Goal: Transaction & Acquisition: Purchase product/service

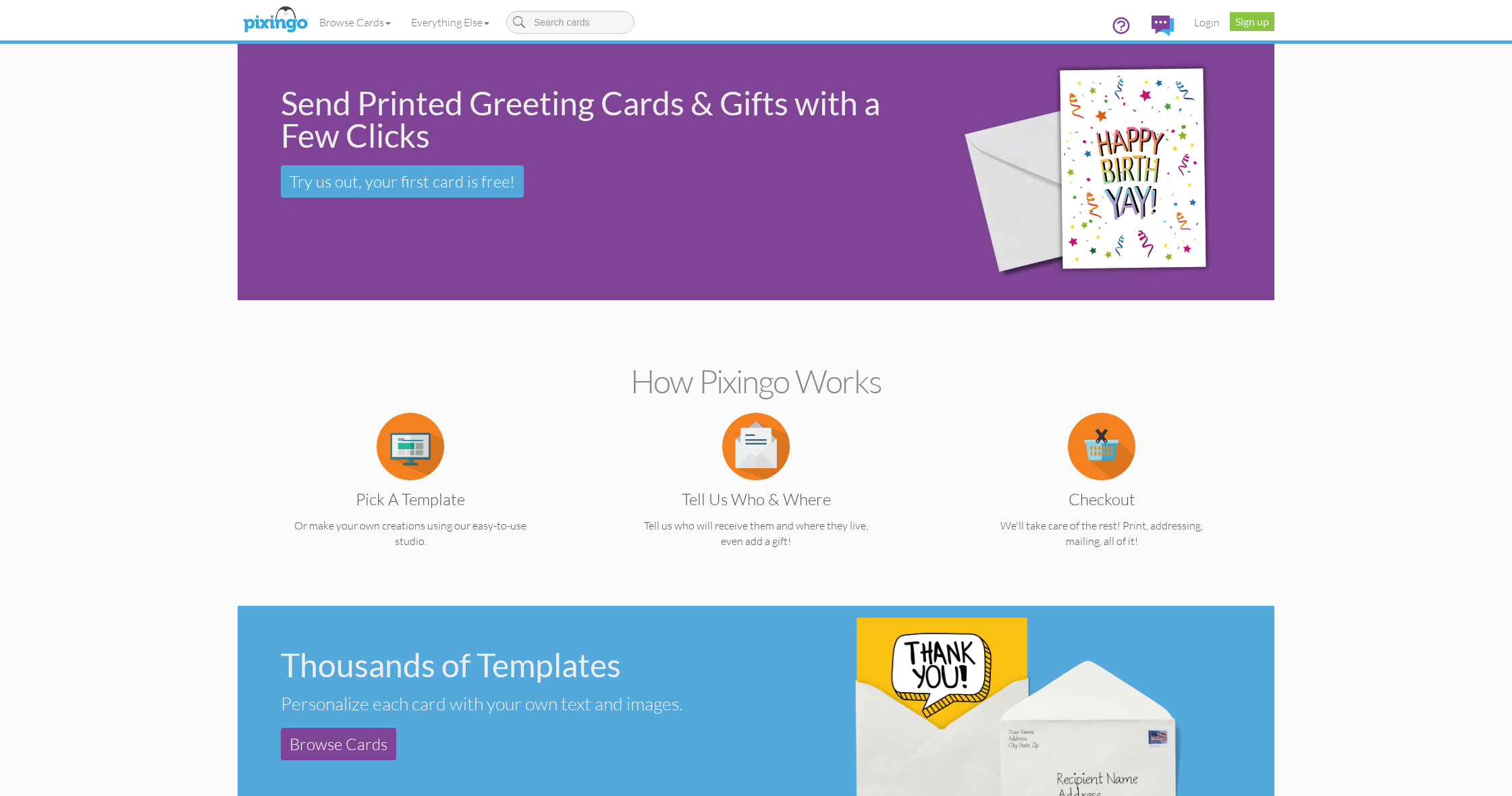
click at [392, 464] on img at bounding box center [410, 446] width 68 height 68
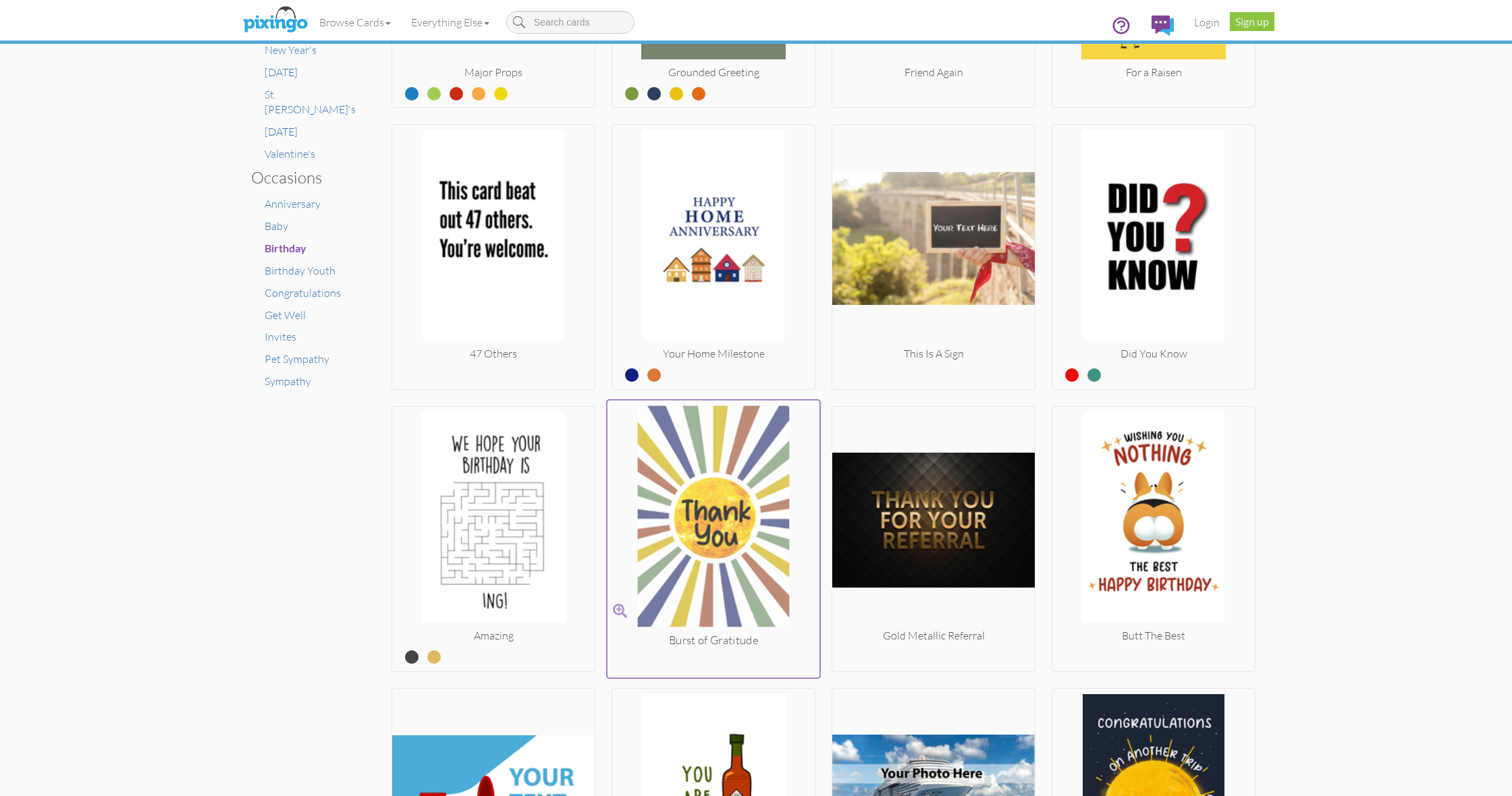
scroll to position [778, 0]
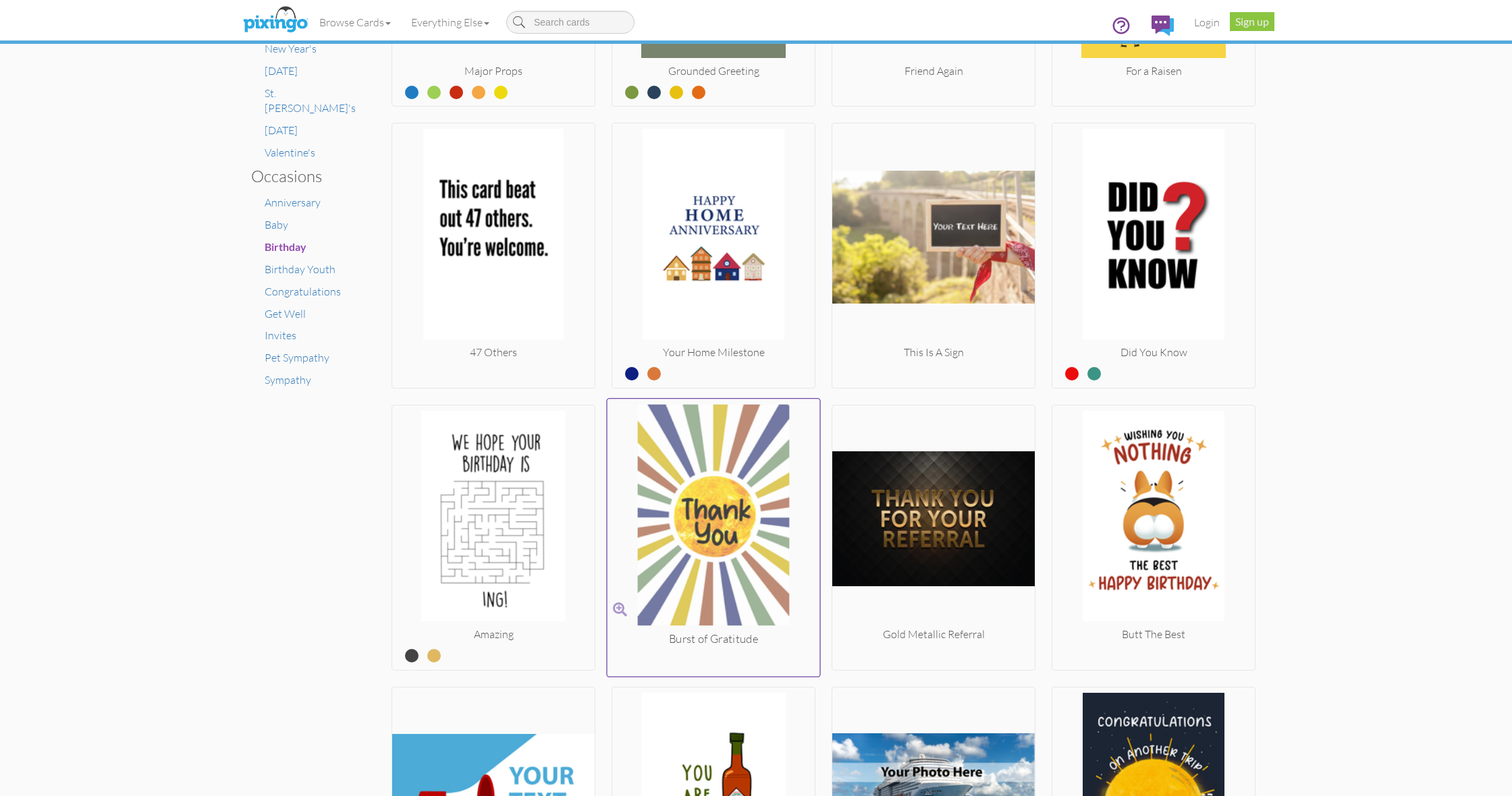
click at [687, 469] on img at bounding box center [714, 518] width 213 height 227
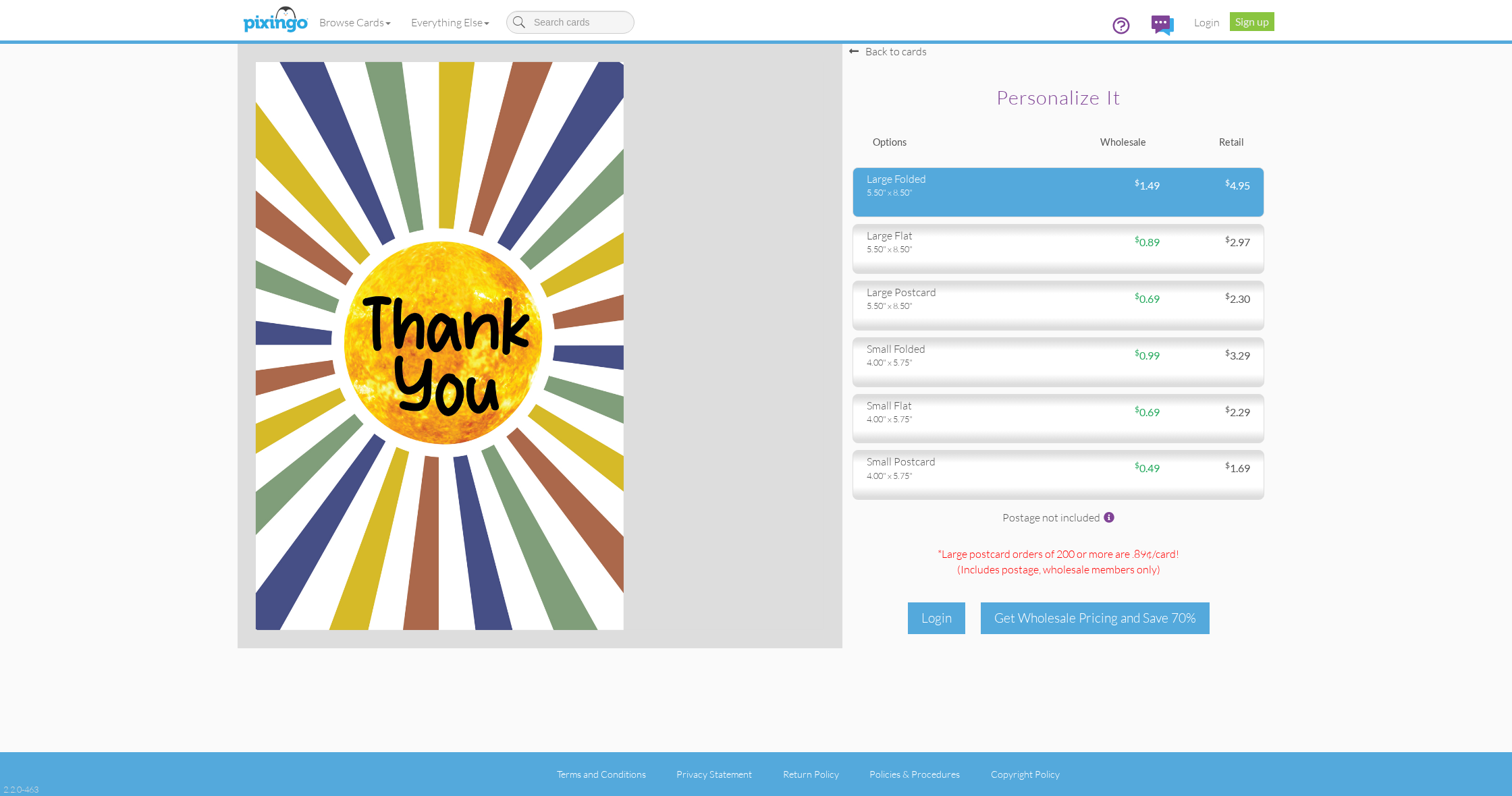
click at [910, 200] on div "large folded 5.50" x 8.50" $ 1.49 $ 4.95" at bounding box center [1058, 192] width 412 height 50
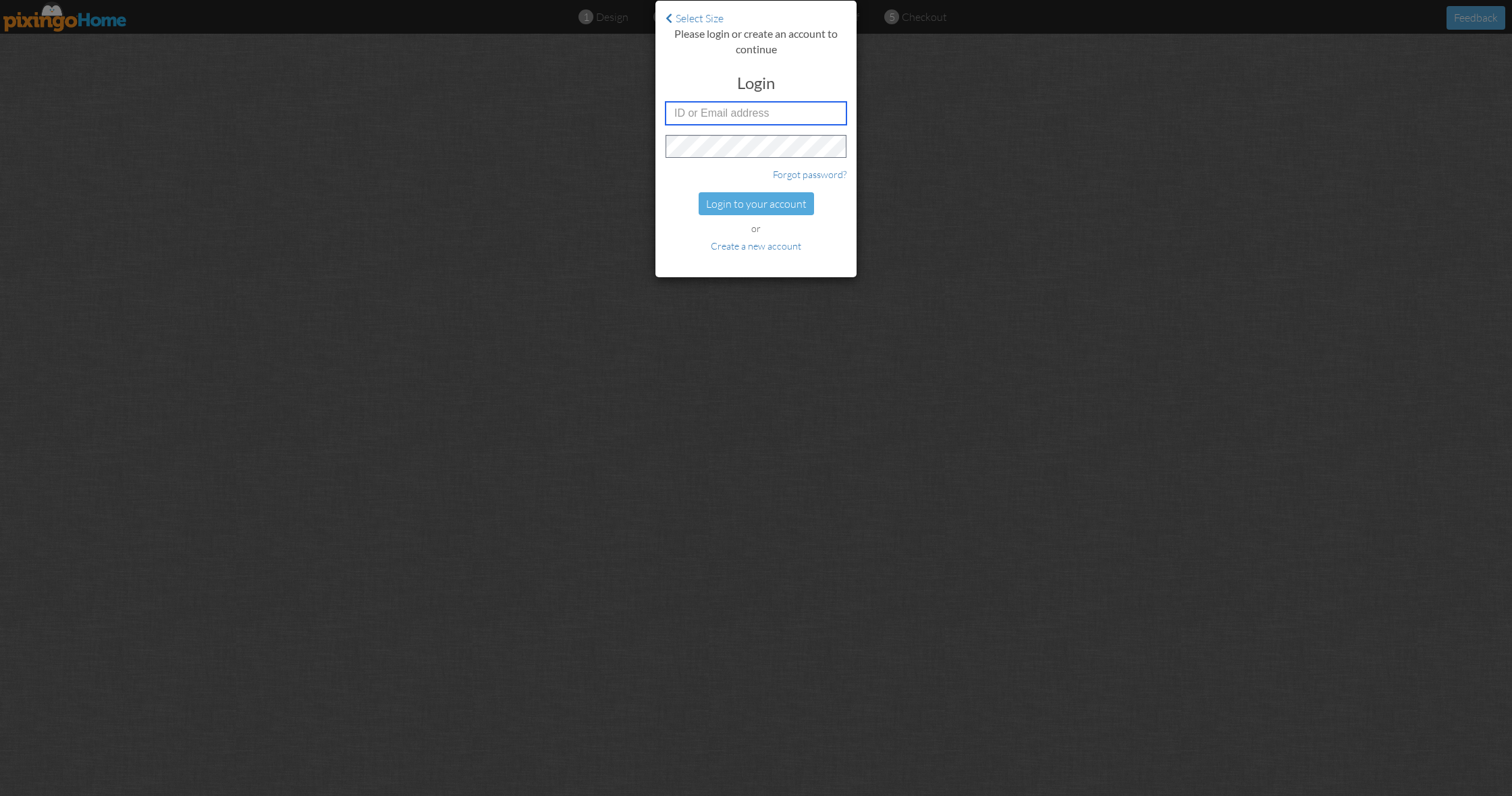
type input "Michelle@creatingmagicvacations.com"
click at [748, 197] on div "Login to your account" at bounding box center [756, 203] width 115 height 23
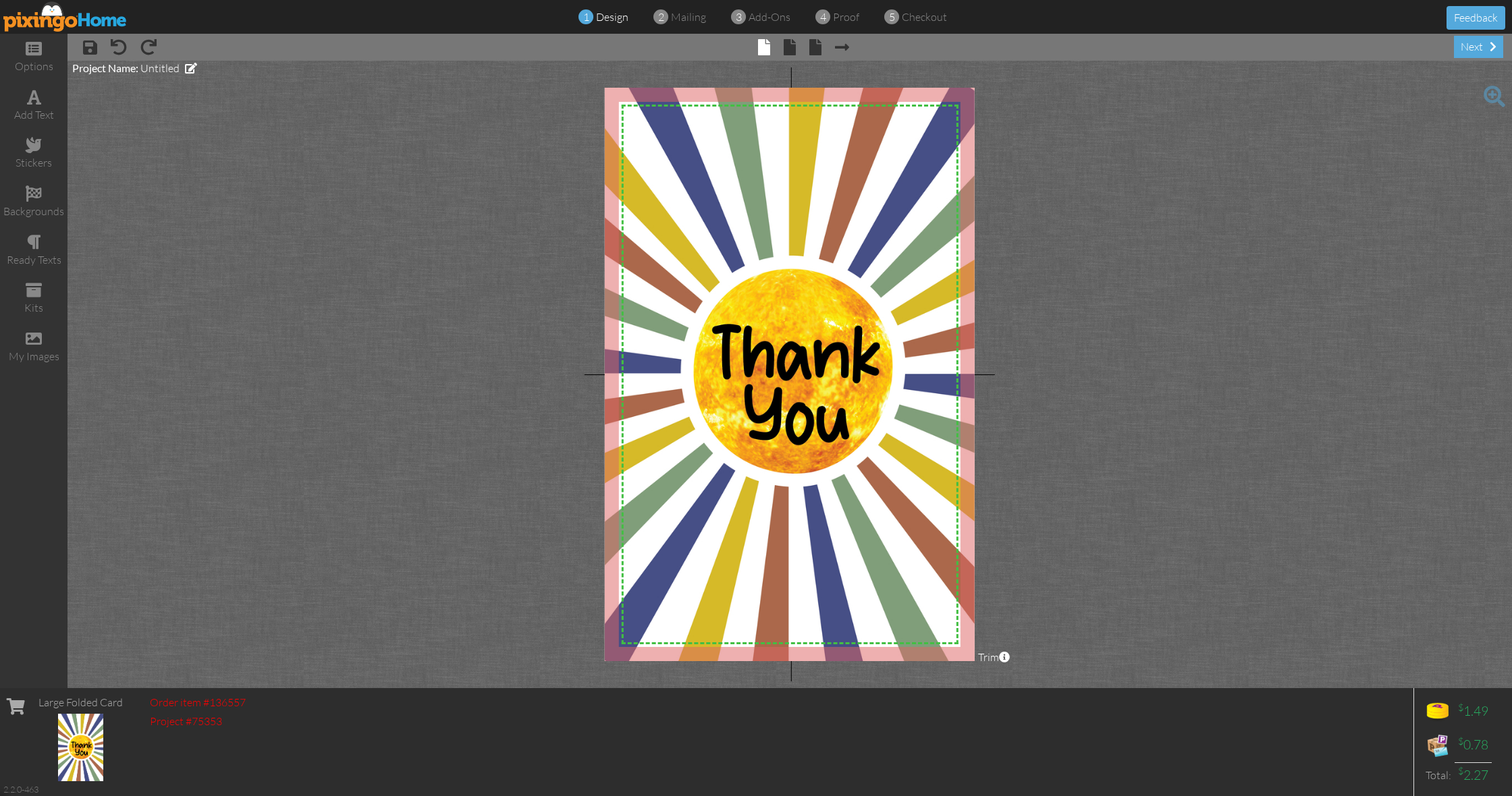
click at [58, 23] on img at bounding box center [66, 16] width 125 height 31
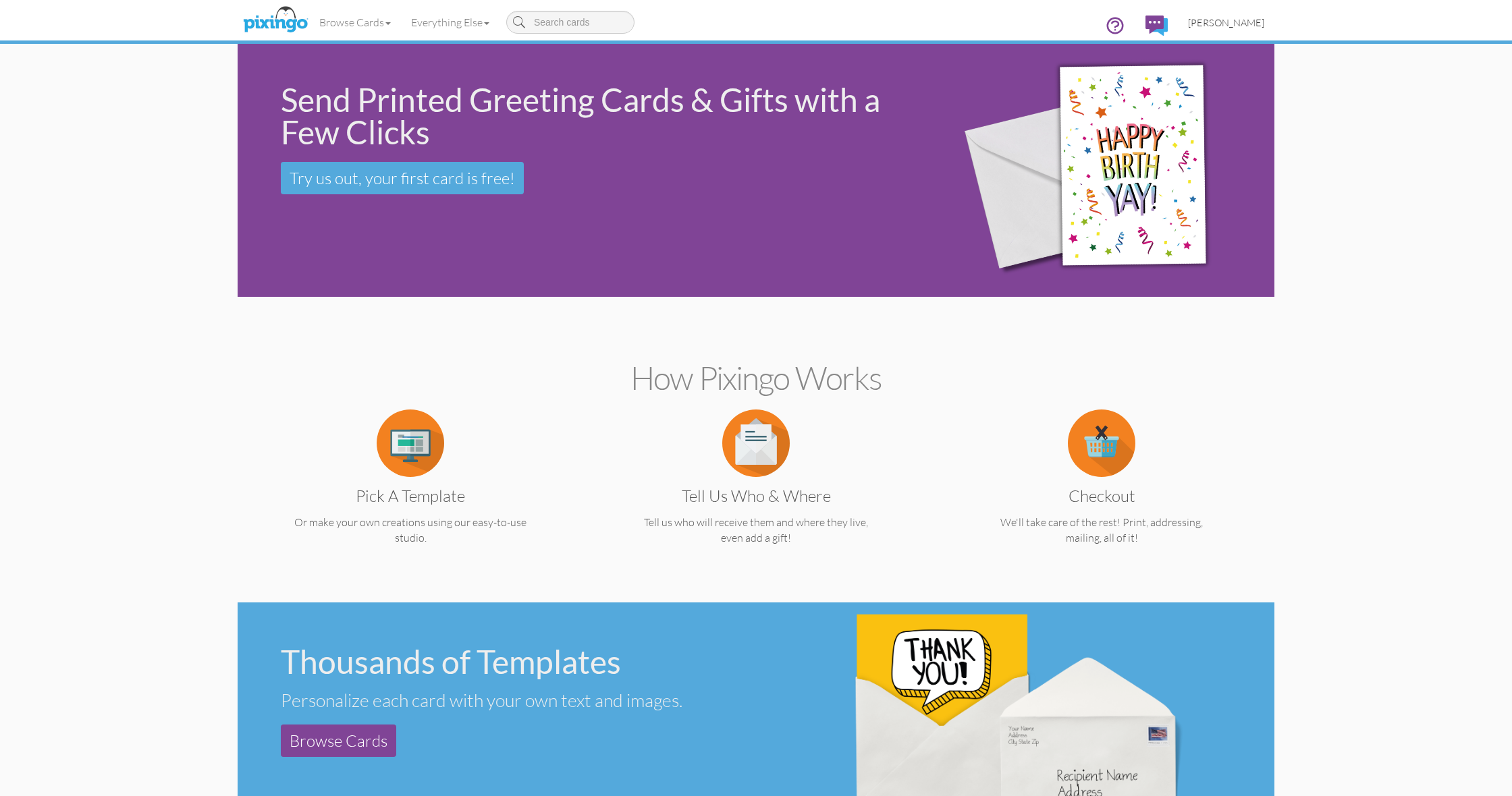
click at [1216, 29] on link "Michelle Helmlinger" at bounding box center [1226, 22] width 97 height 34
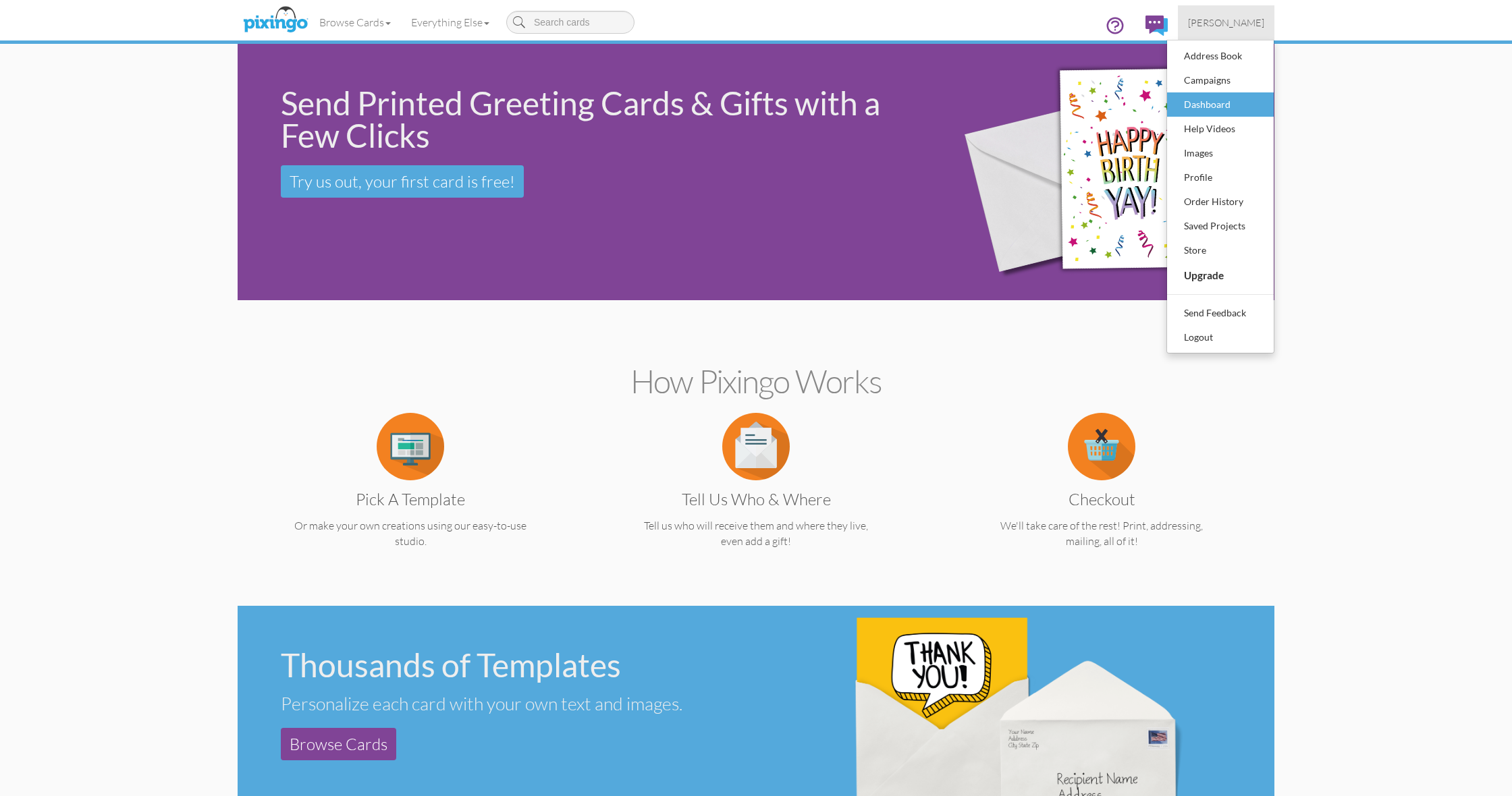
click at [1203, 103] on div "Dashboard" at bounding box center [1220, 105] width 80 height 20
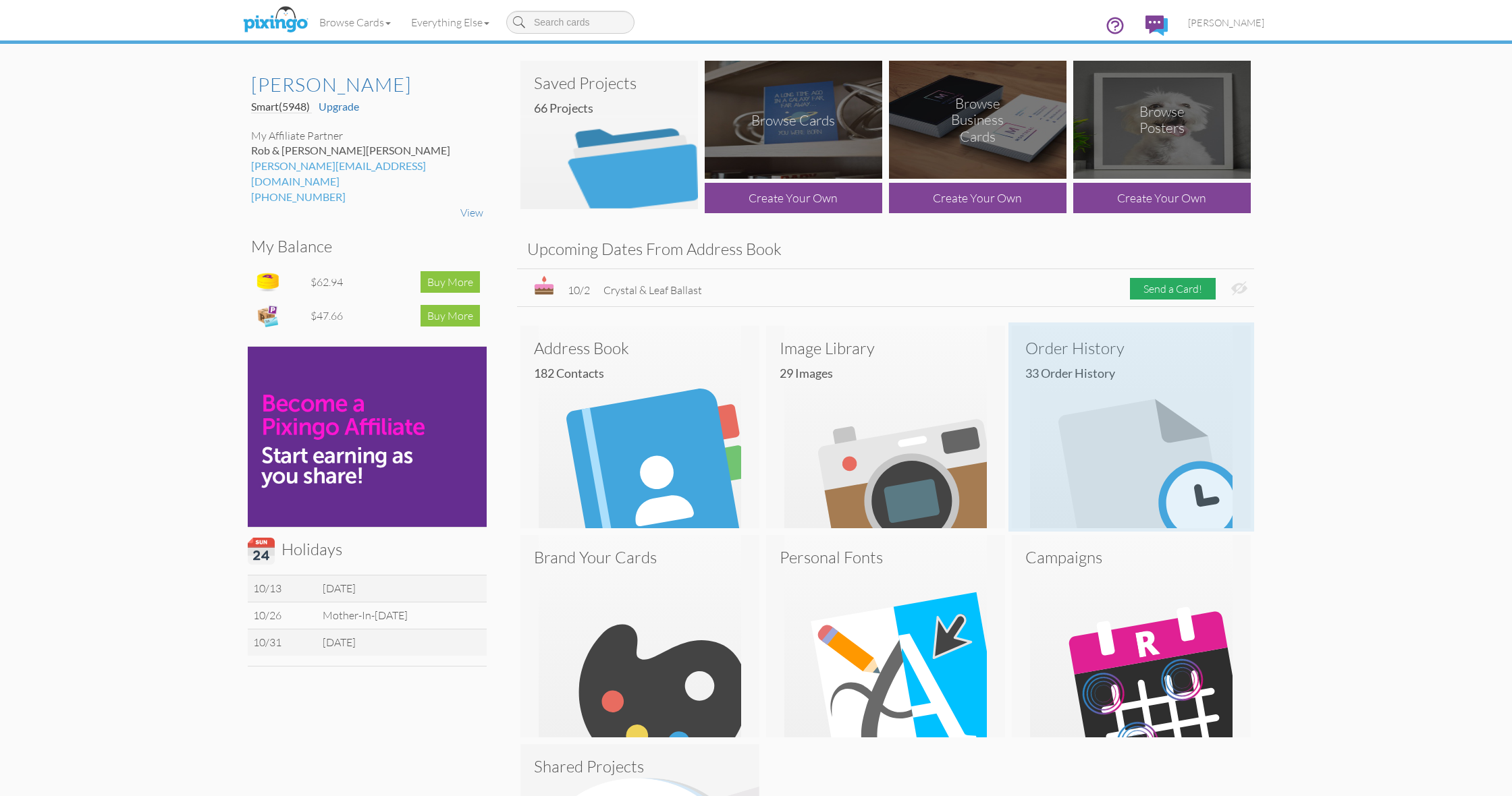
click at [1127, 470] on img at bounding box center [1131, 427] width 239 height 202
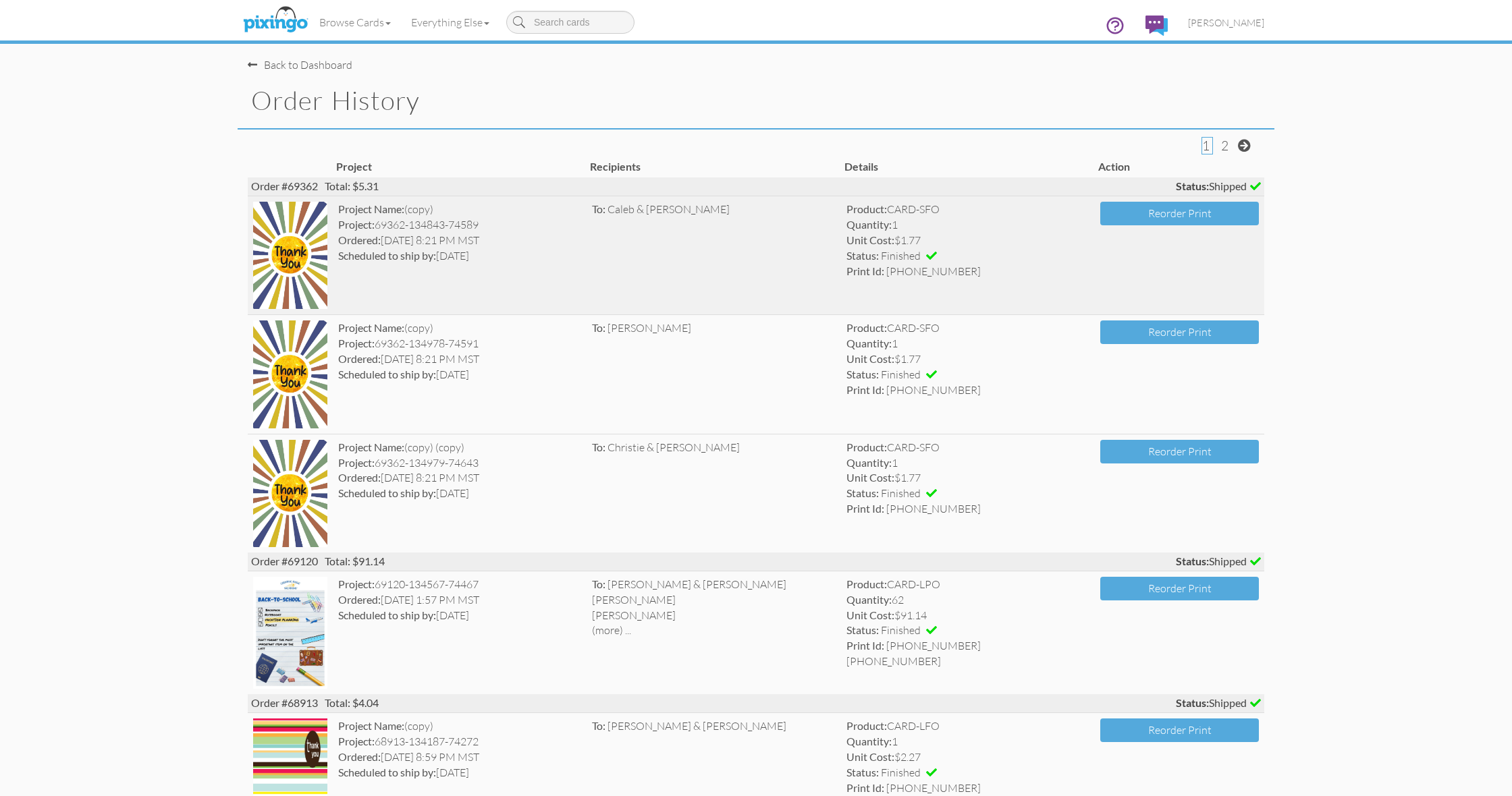
click at [268, 235] on img at bounding box center [290, 254] width 74 height 107
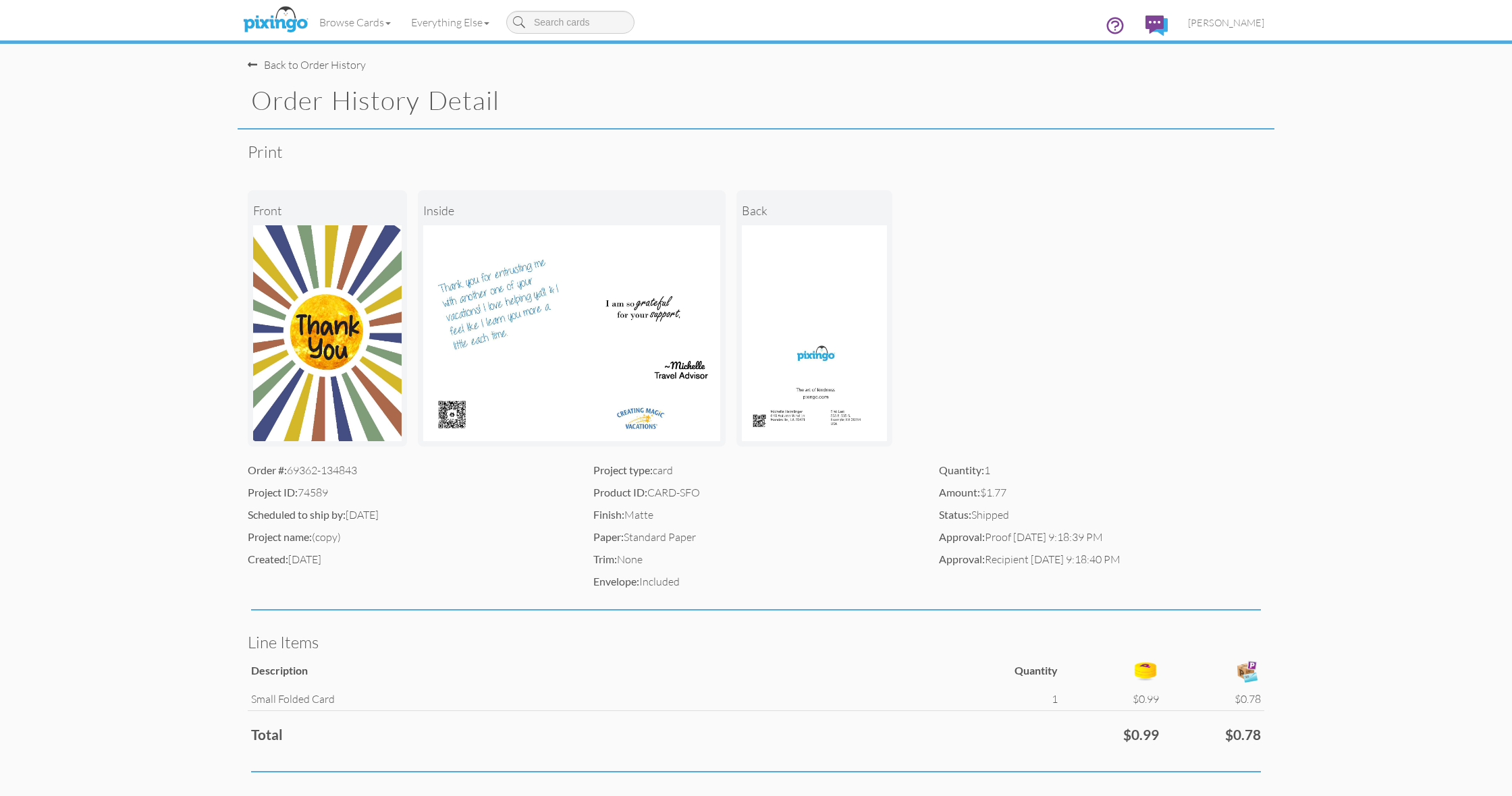
scroll to position [1, 0]
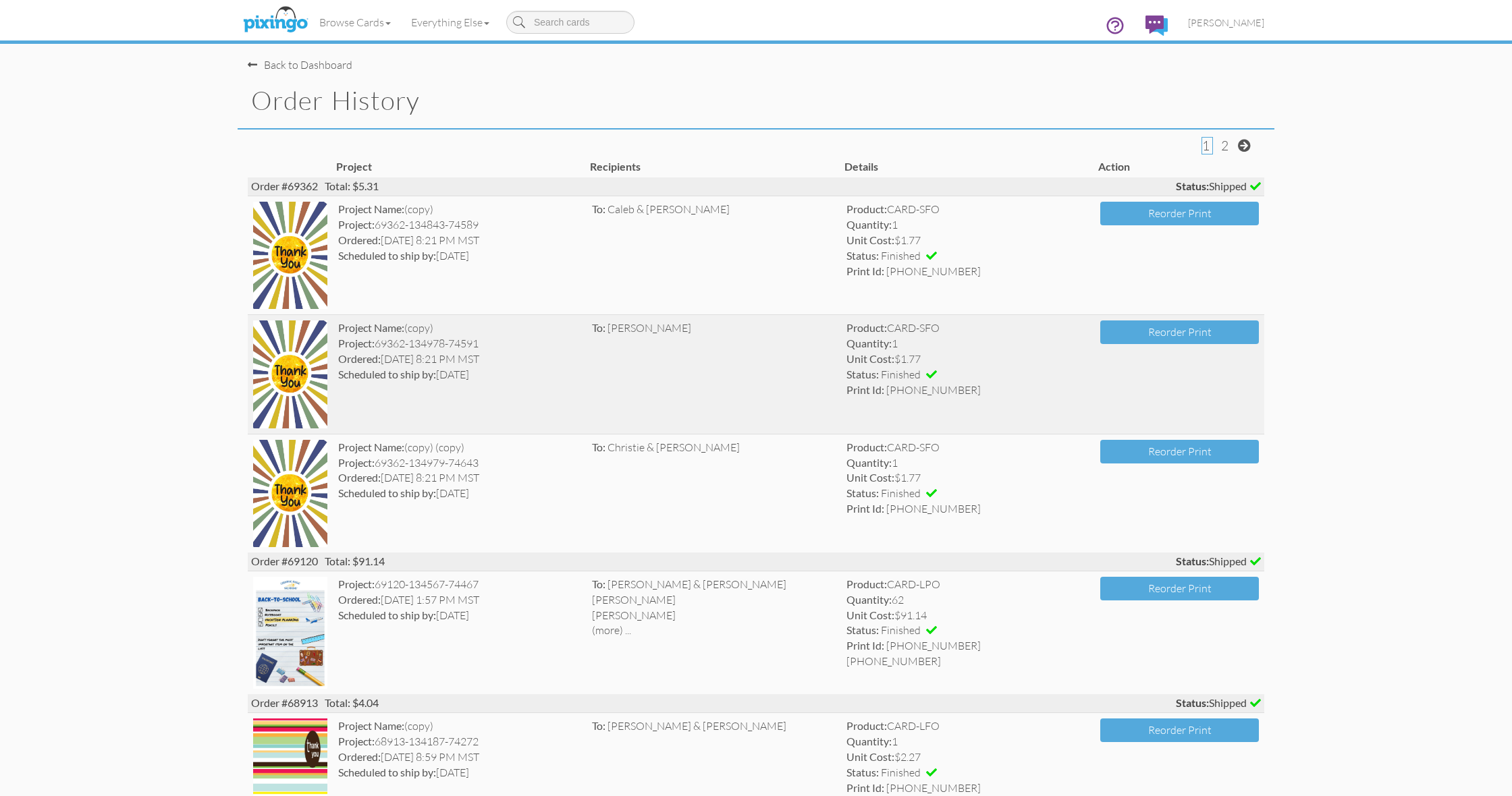
click at [310, 368] on img at bounding box center [290, 373] width 74 height 107
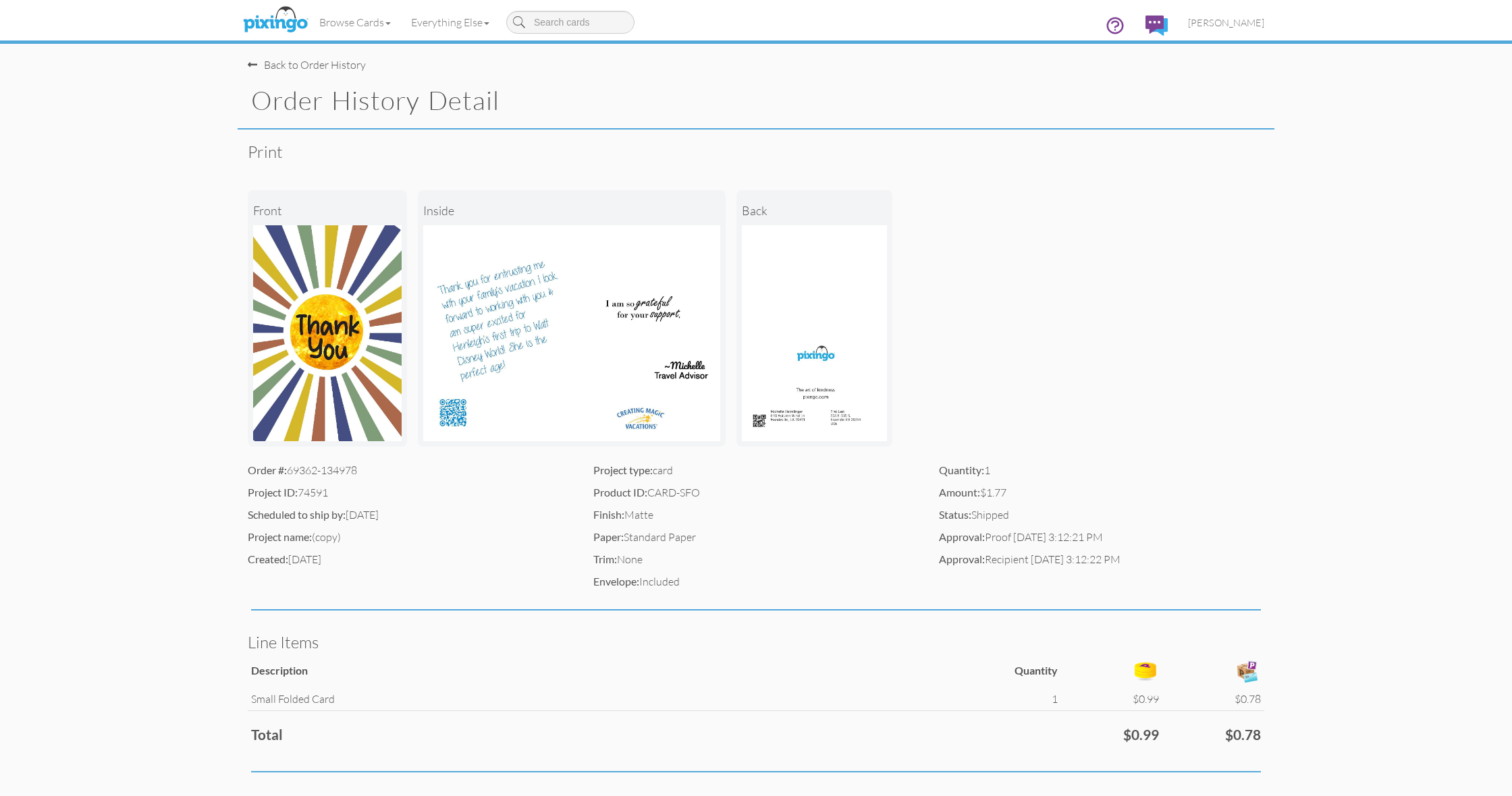
click at [252, 65] on span at bounding box center [253, 65] width 9 height 11
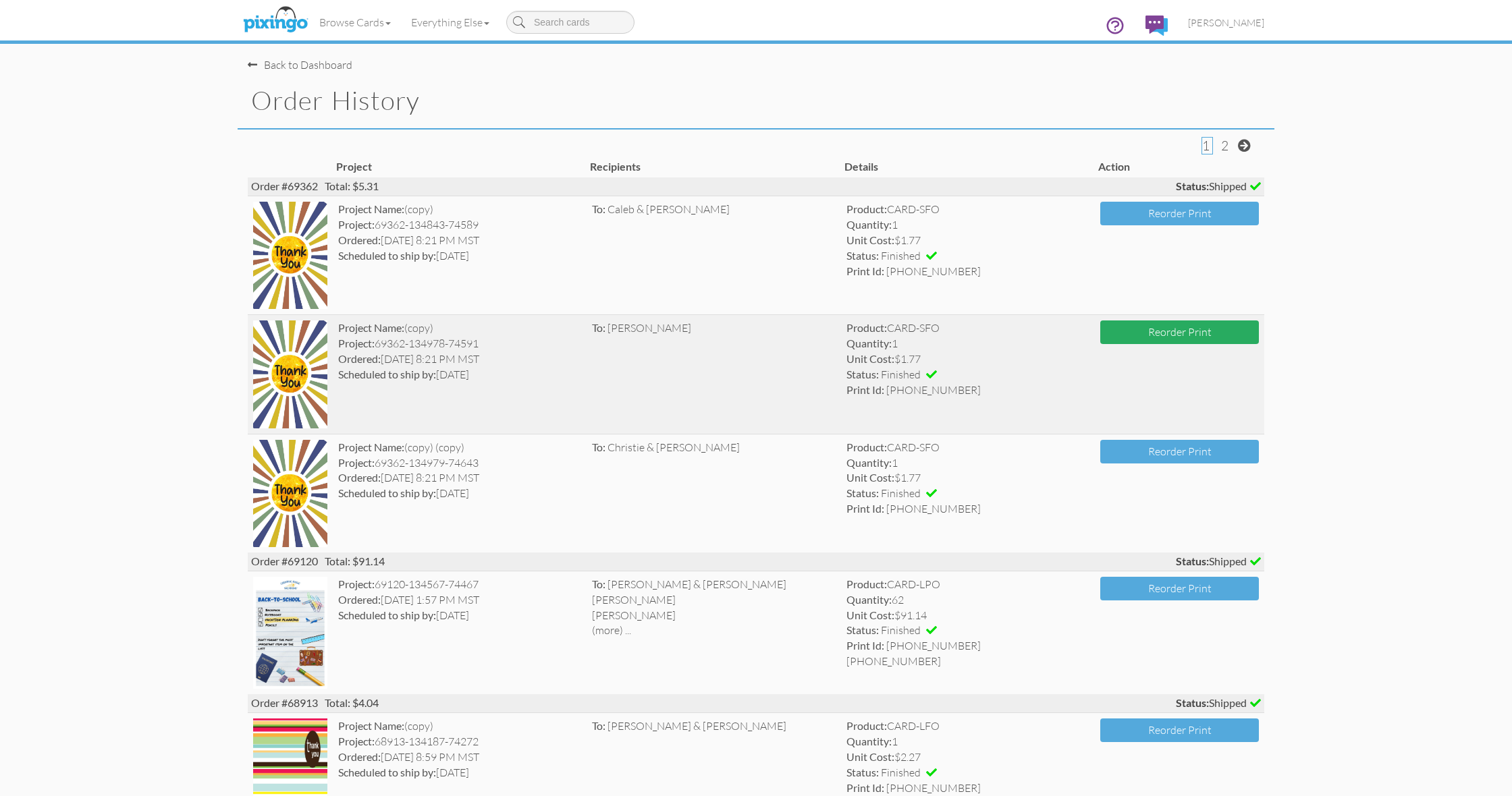
click at [1157, 333] on button "Reorder Print" at bounding box center [1179, 332] width 159 height 23
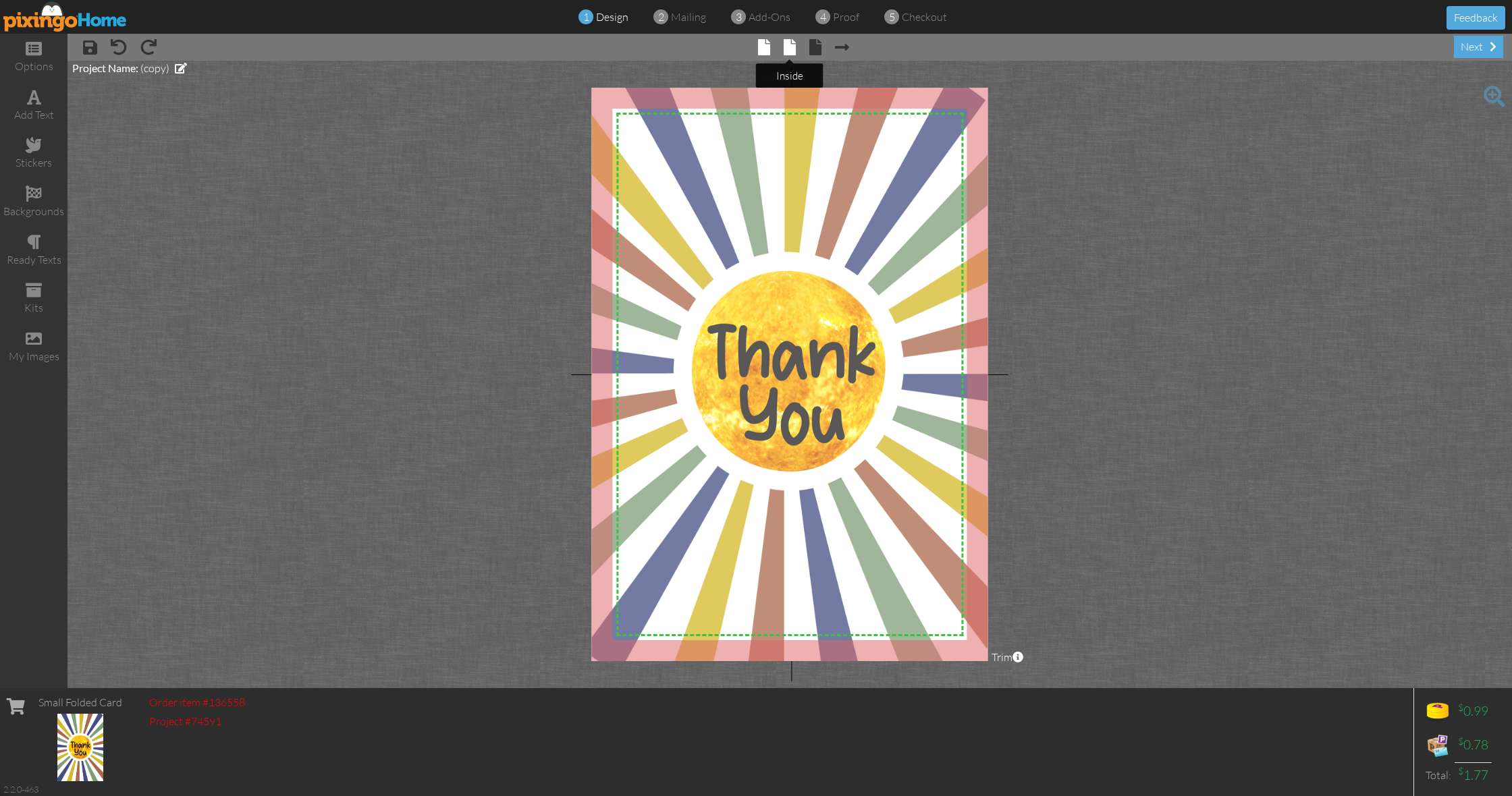
click at [792, 48] on span at bounding box center [789, 46] width 12 height 16
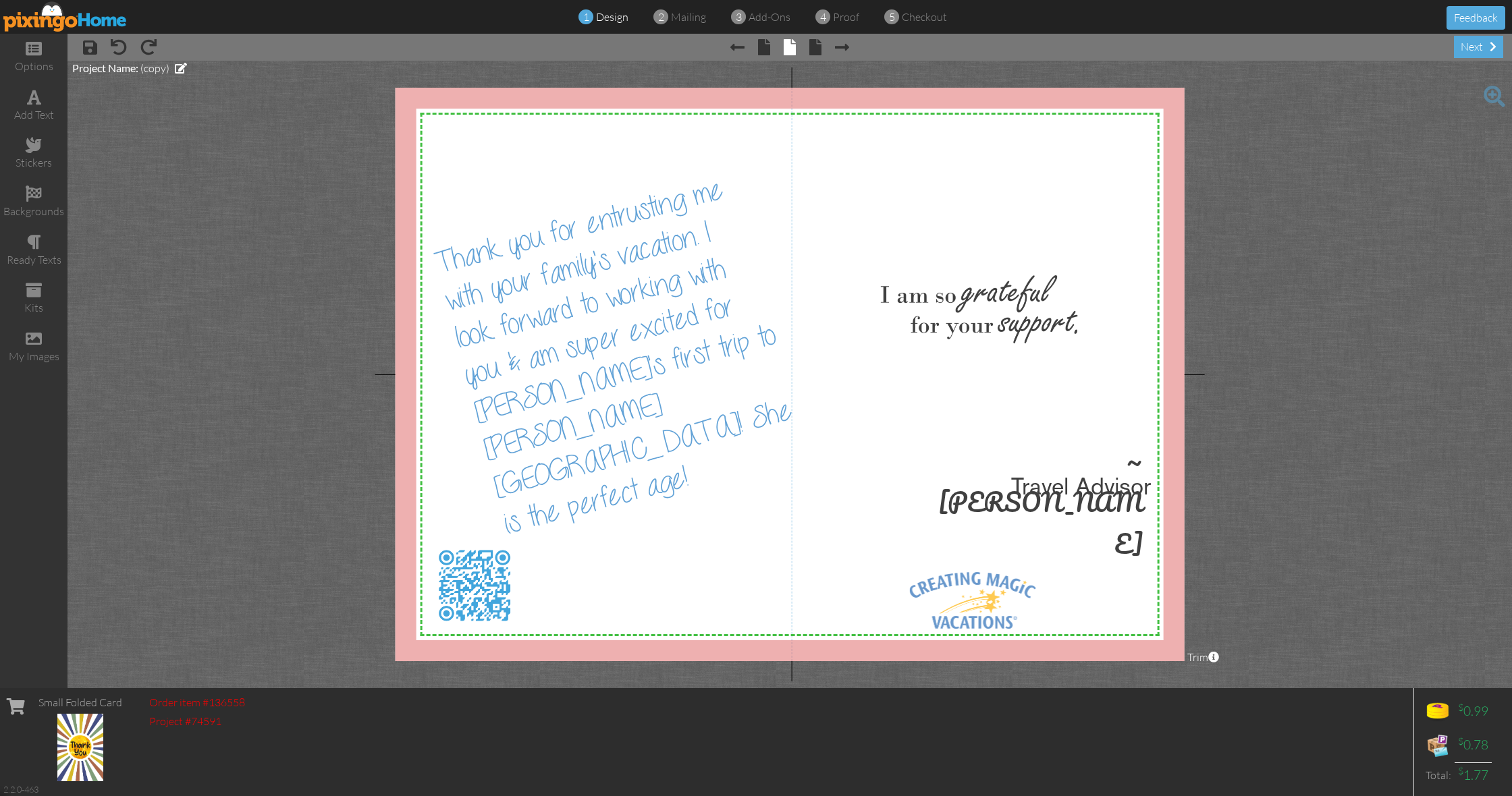
click at [571, 384] on div at bounding box center [790, 373] width 789 height 573
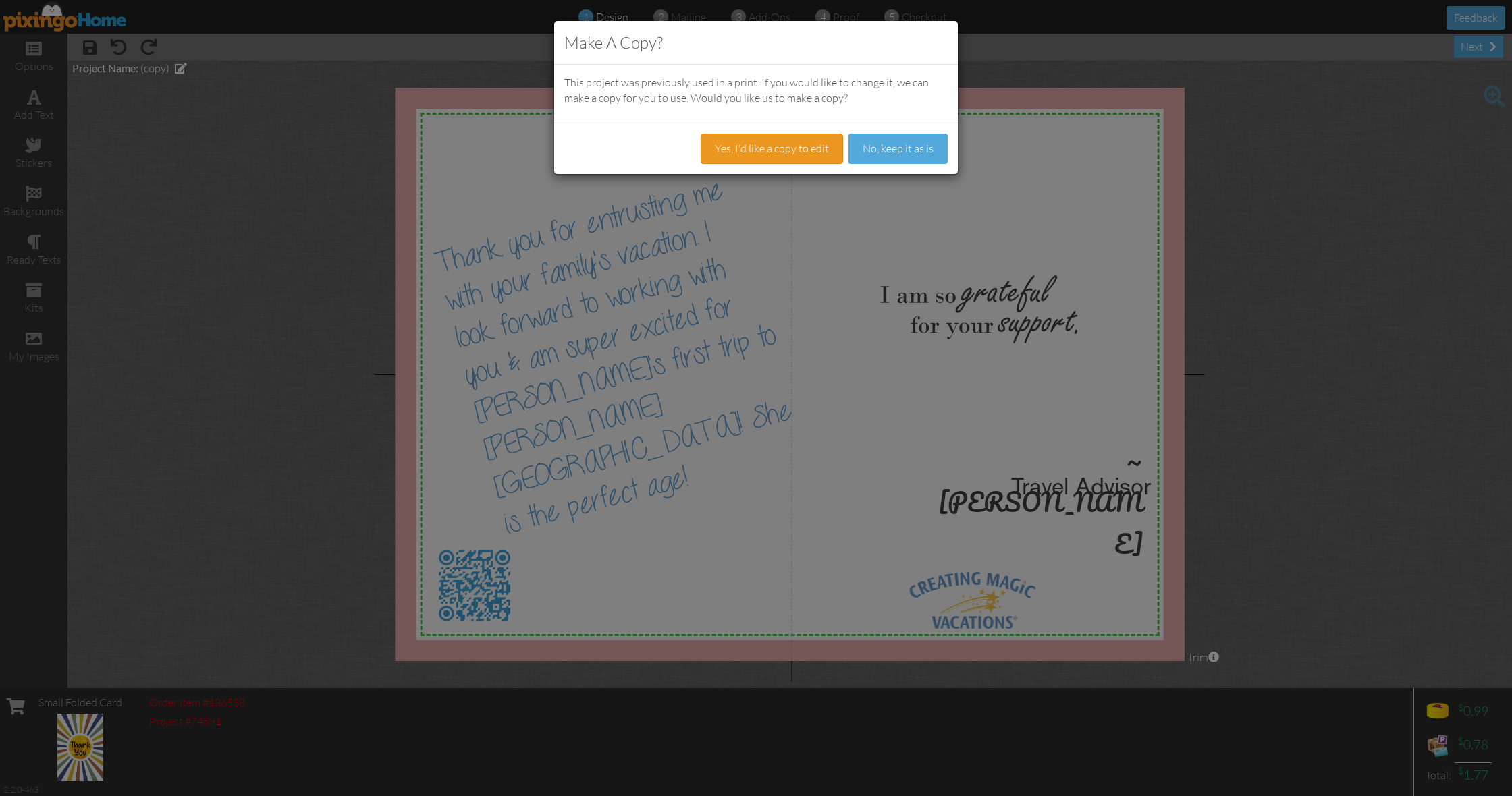
click at [770, 156] on button "Yes, I'd like a copy to edit" at bounding box center [771, 149] width 142 height 31
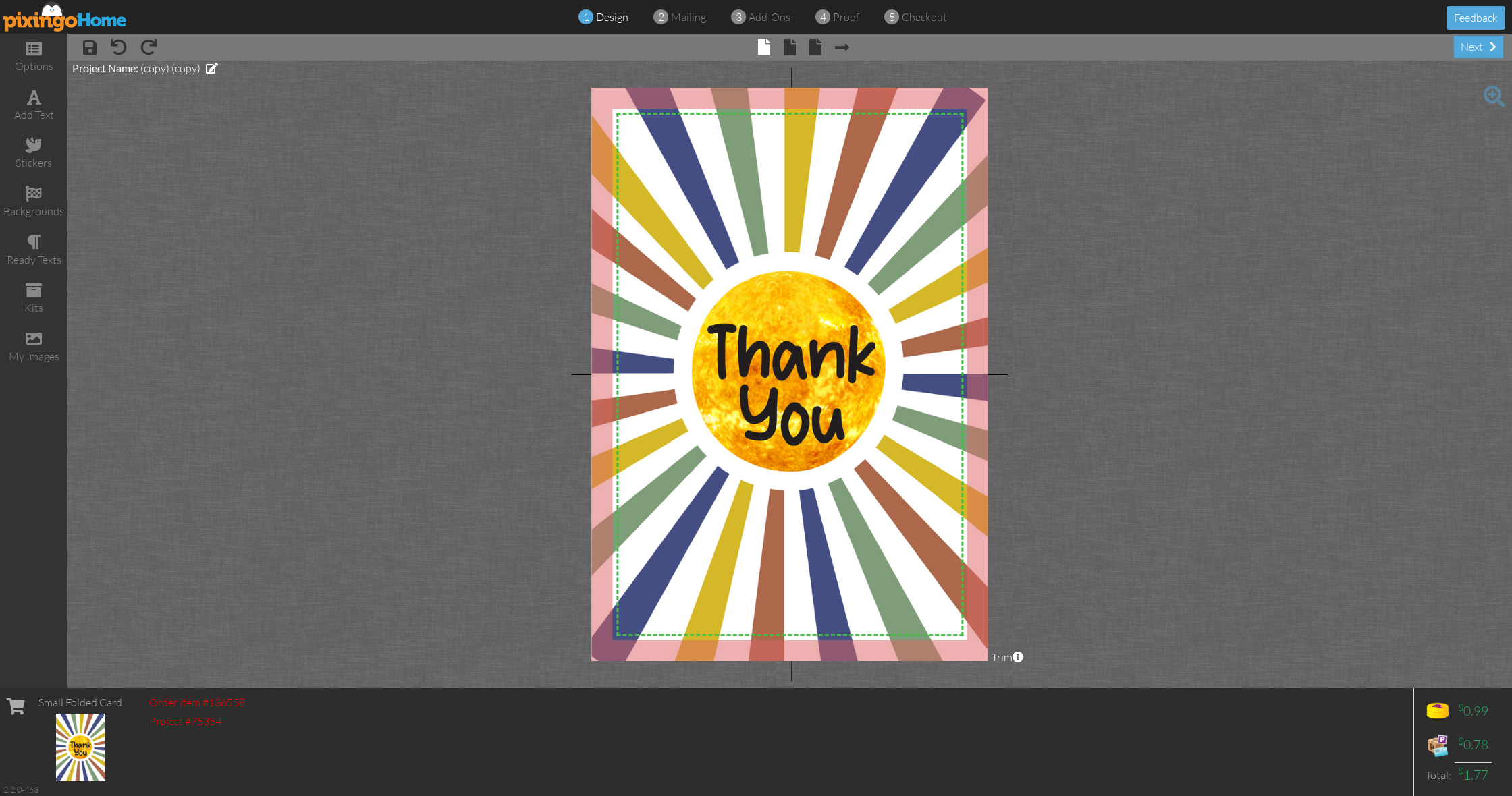
click at [795, 49] on span "× back" at bounding box center [809, 46] width 26 height 21
click at [790, 49] on span at bounding box center [789, 46] width 12 height 16
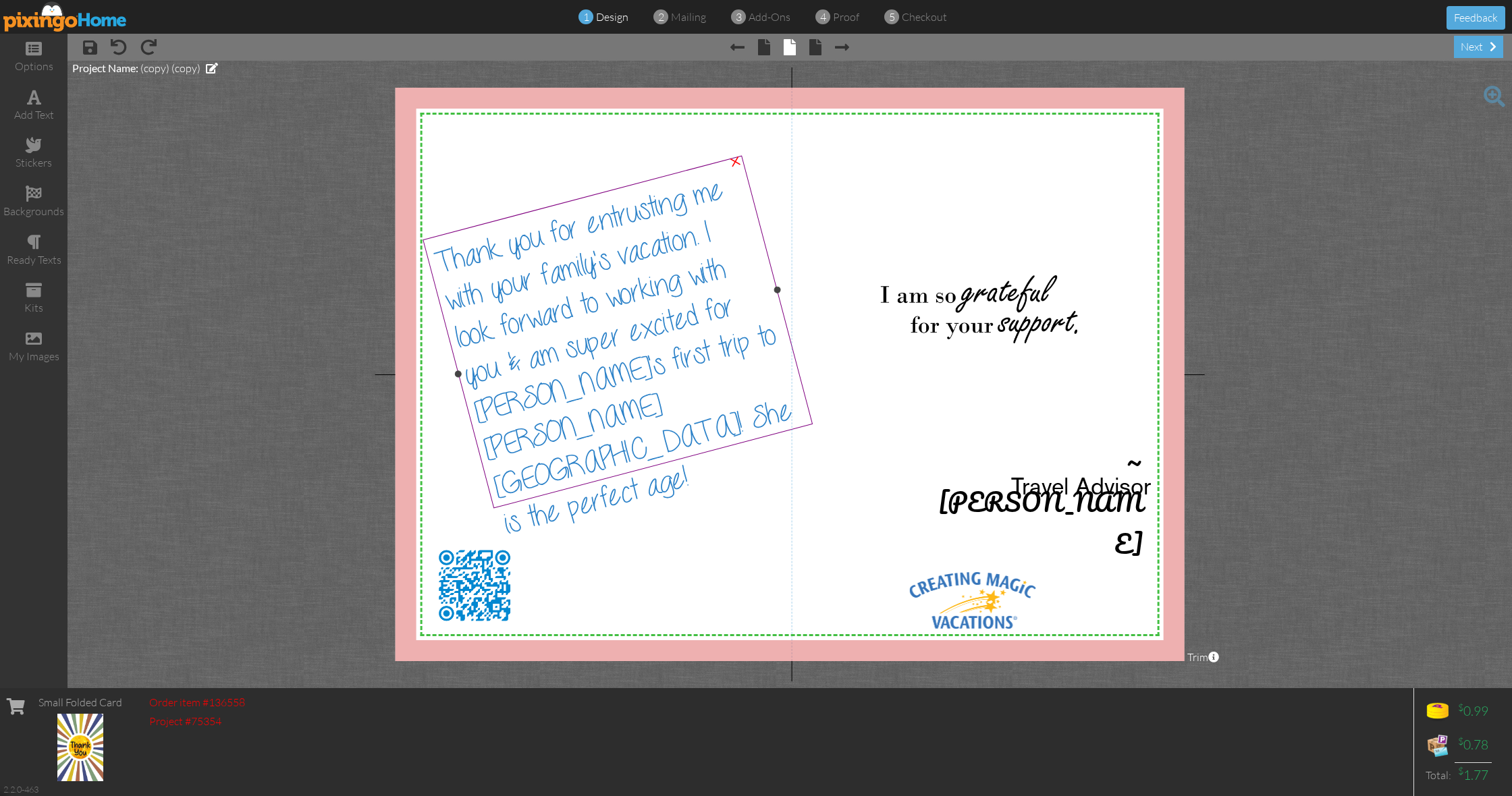
click at [617, 454] on div "Thank you for entrusting me with your family's vacation. I look forward to work…" at bounding box center [623, 352] width 385 height 378
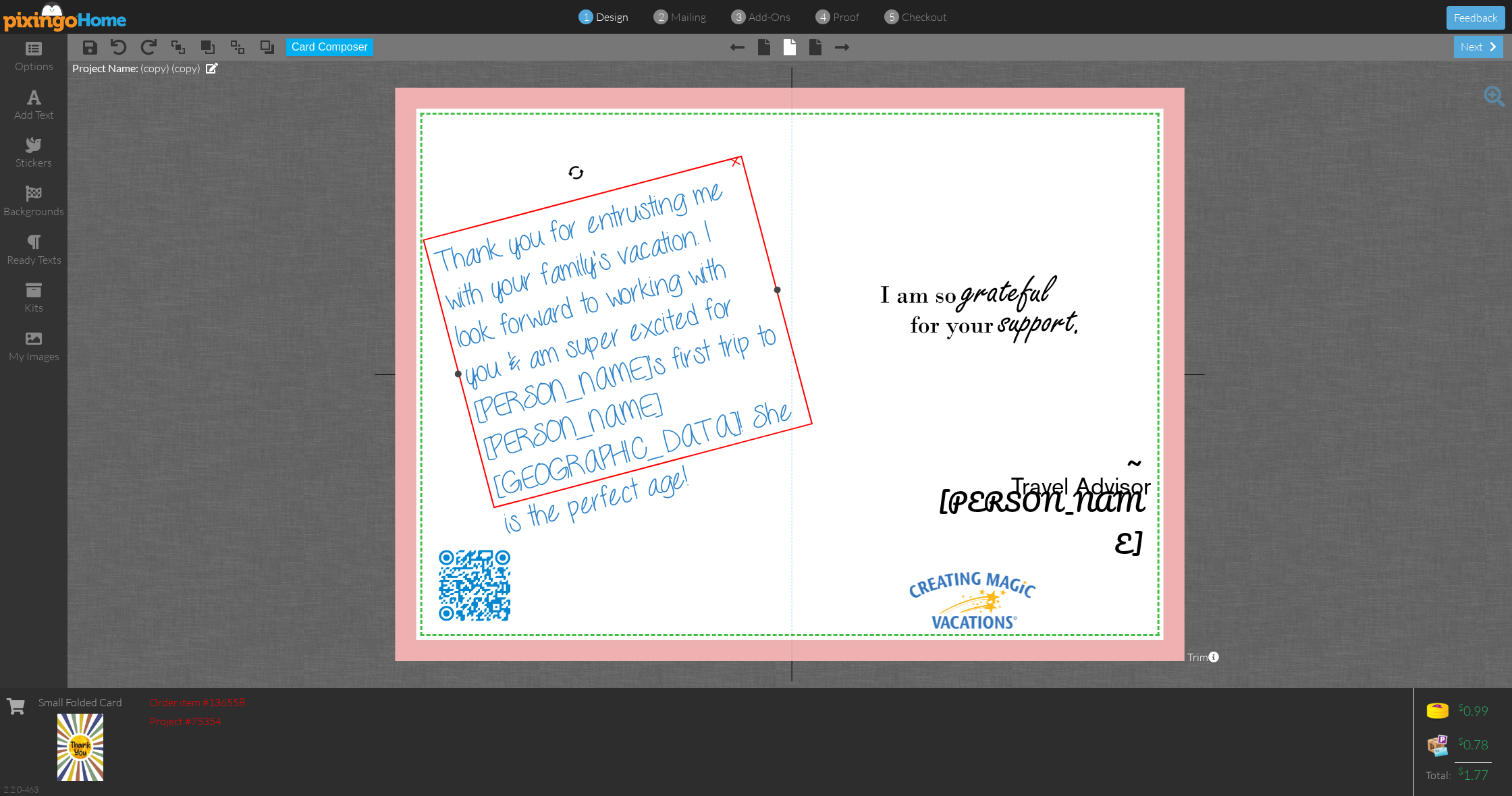
click at [614, 452] on div "Thank you for entrusting me with your family's vacation. I look forward to work…" at bounding box center [623, 352] width 385 height 378
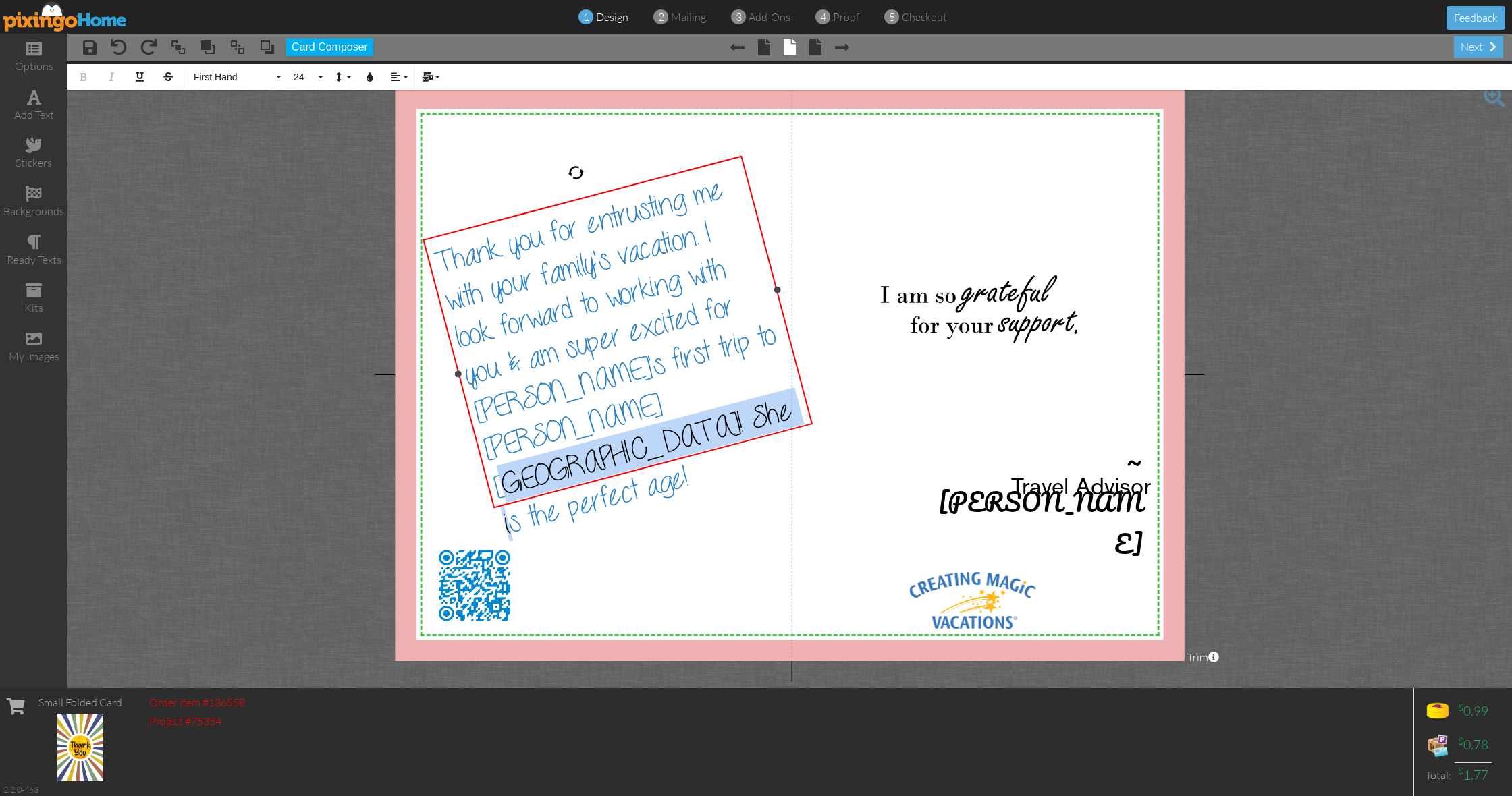
drag, startPoint x: 614, startPoint y: 452, endPoint x: 626, endPoint y: 413, distance: 40.8
click at [626, 413] on div "Thank you for entrusting me with your family's vacation. I look forward to work…" at bounding box center [623, 352] width 385 height 378
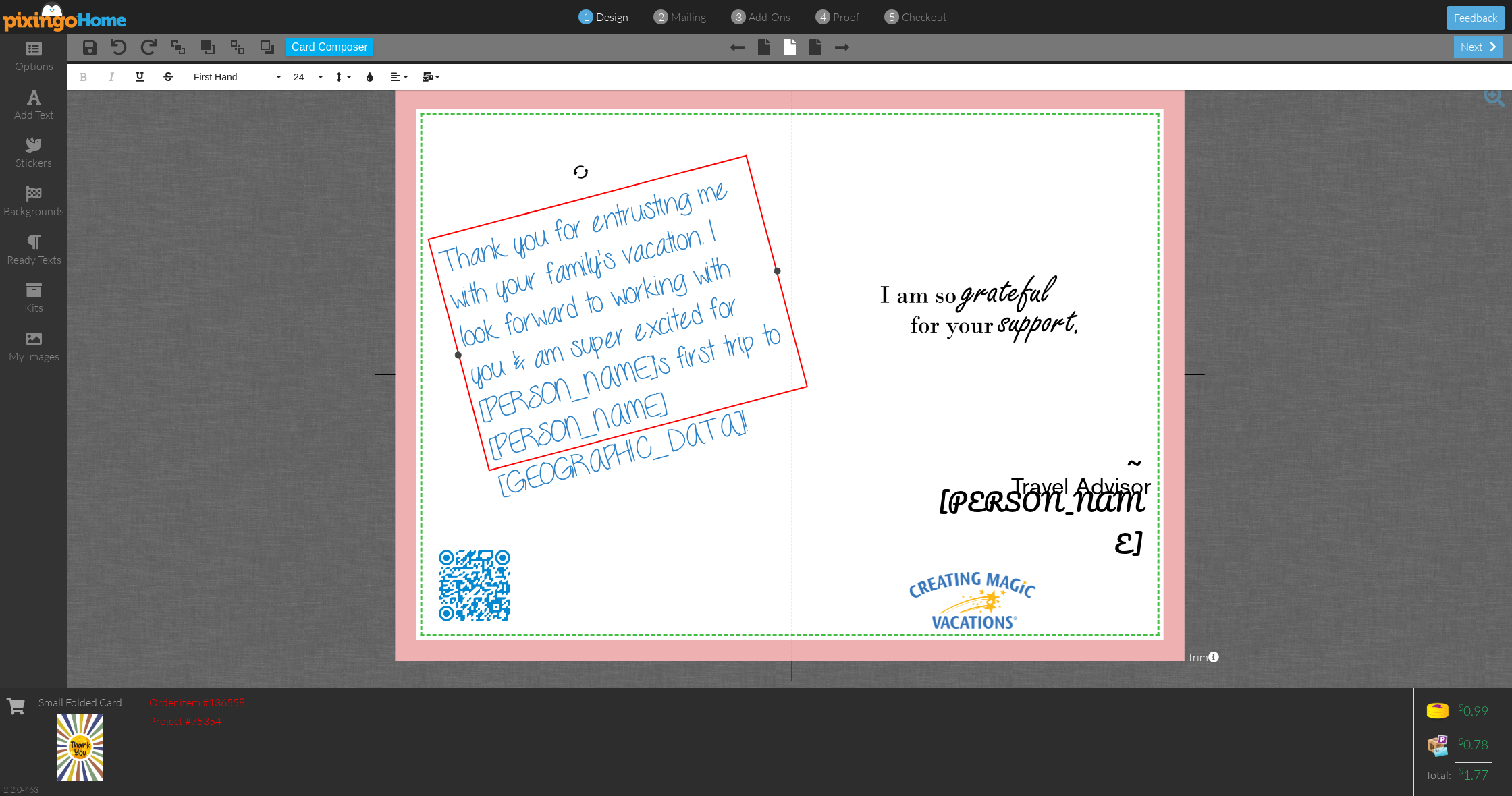
scroll to position [0, 1]
drag, startPoint x: 574, startPoint y: 385, endPoint x: 477, endPoint y: 392, distance: 97.3
click at [477, 392] on span "Thank you for entrusting me with your family's vacation. I look forward to work…" at bounding box center [609, 335] width 348 height 335
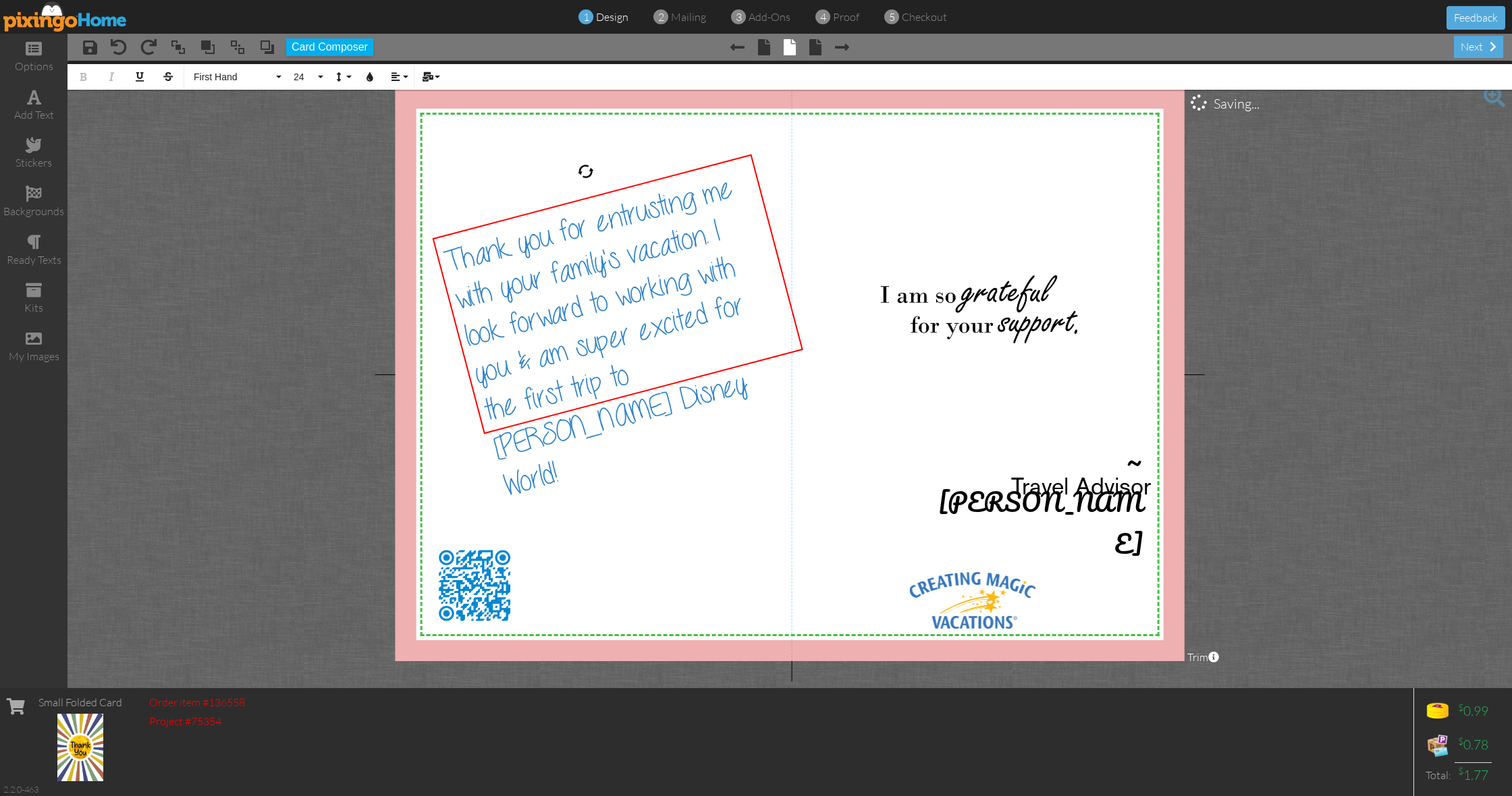
scroll to position [0, 0]
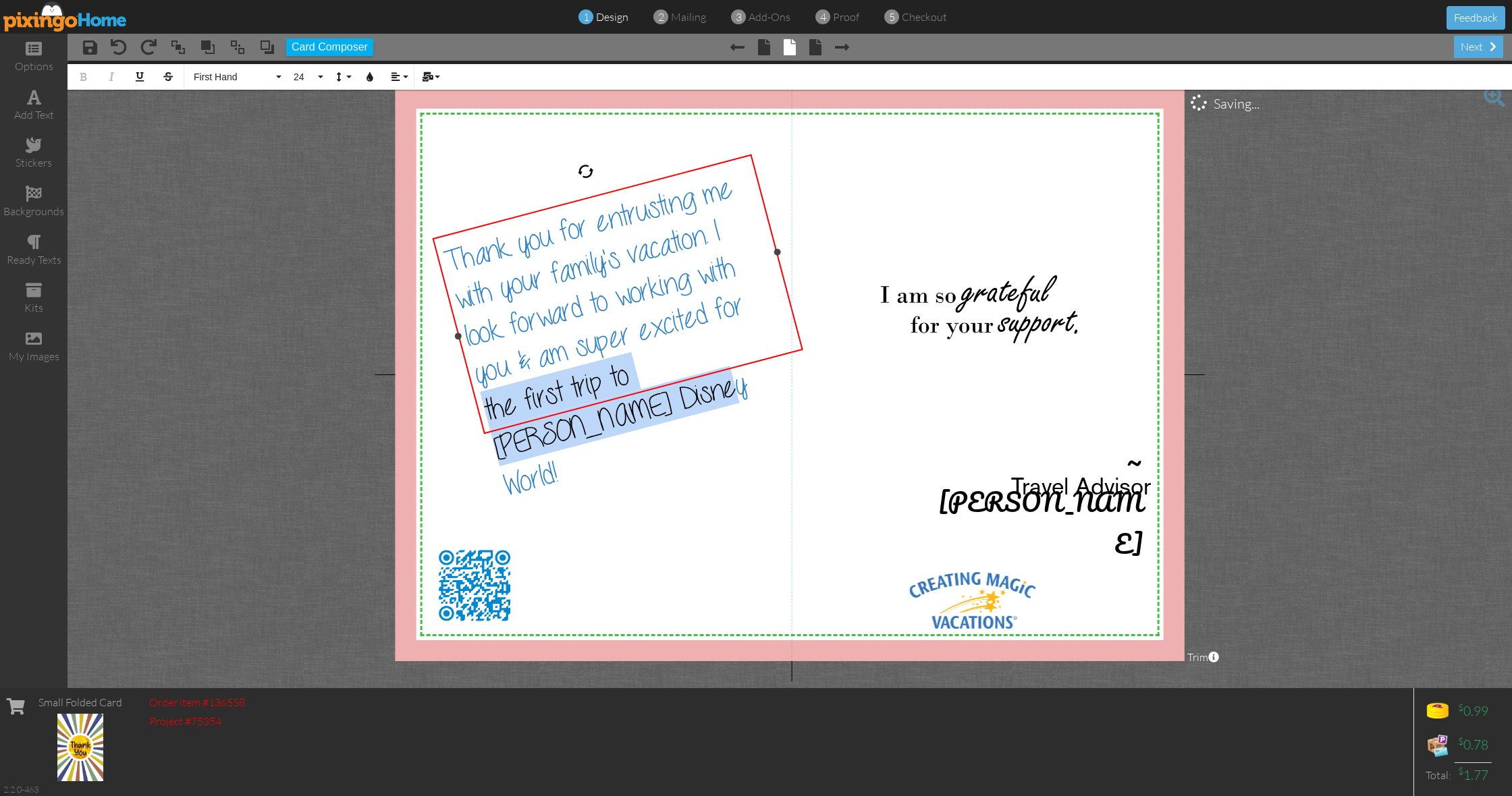
drag, startPoint x: 731, startPoint y: 344, endPoint x: 693, endPoint y: 325, distance: 42.5
click at [690, 326] on span "Thank you for entrusting me with your family's vacation. I look forward to work…" at bounding box center [595, 337] width 308 height 329
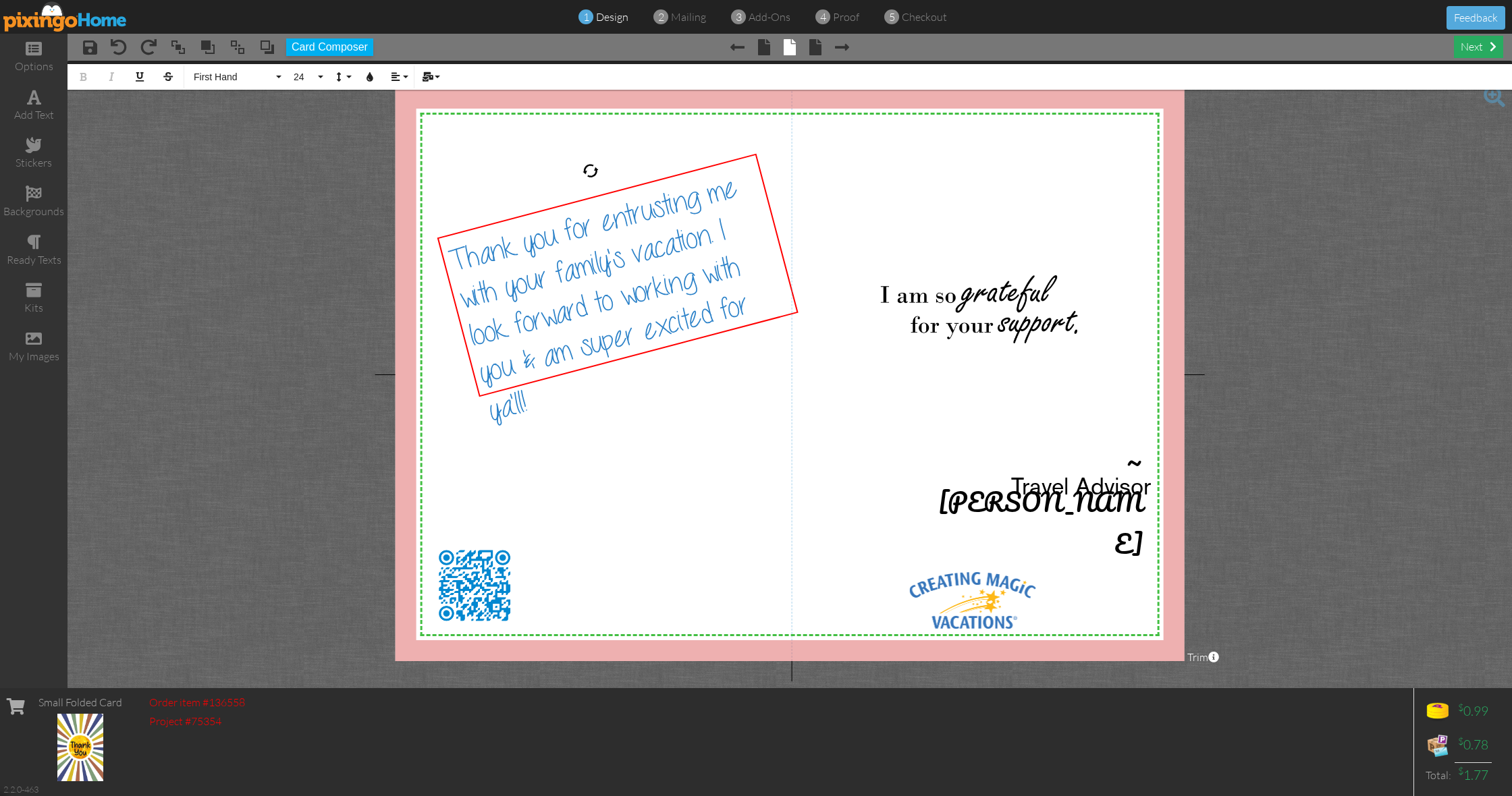
click at [1478, 51] on div "next" at bounding box center [1478, 46] width 49 height 22
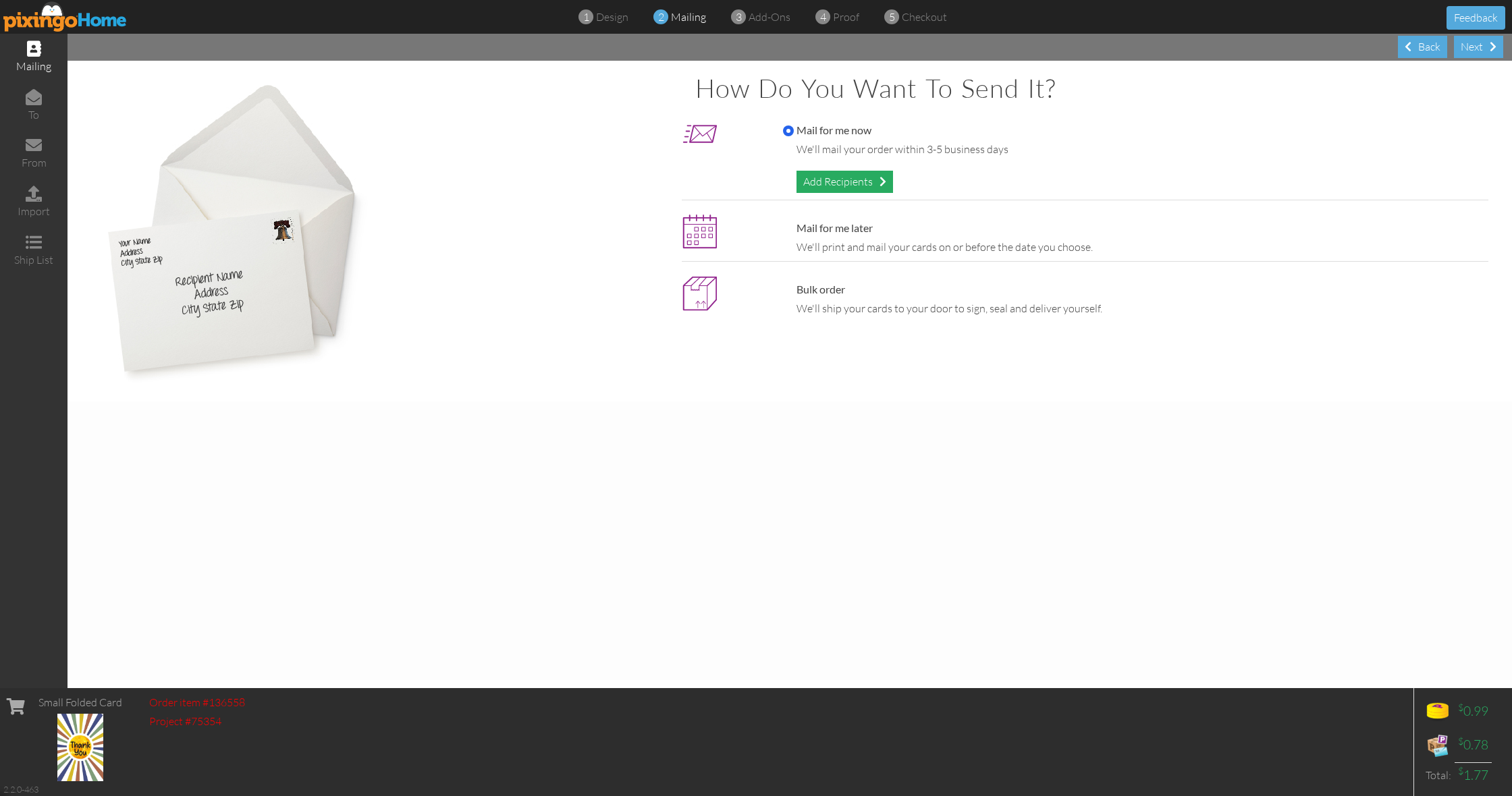
click at [815, 176] on div "Add Recipients" at bounding box center [845, 182] width 97 height 22
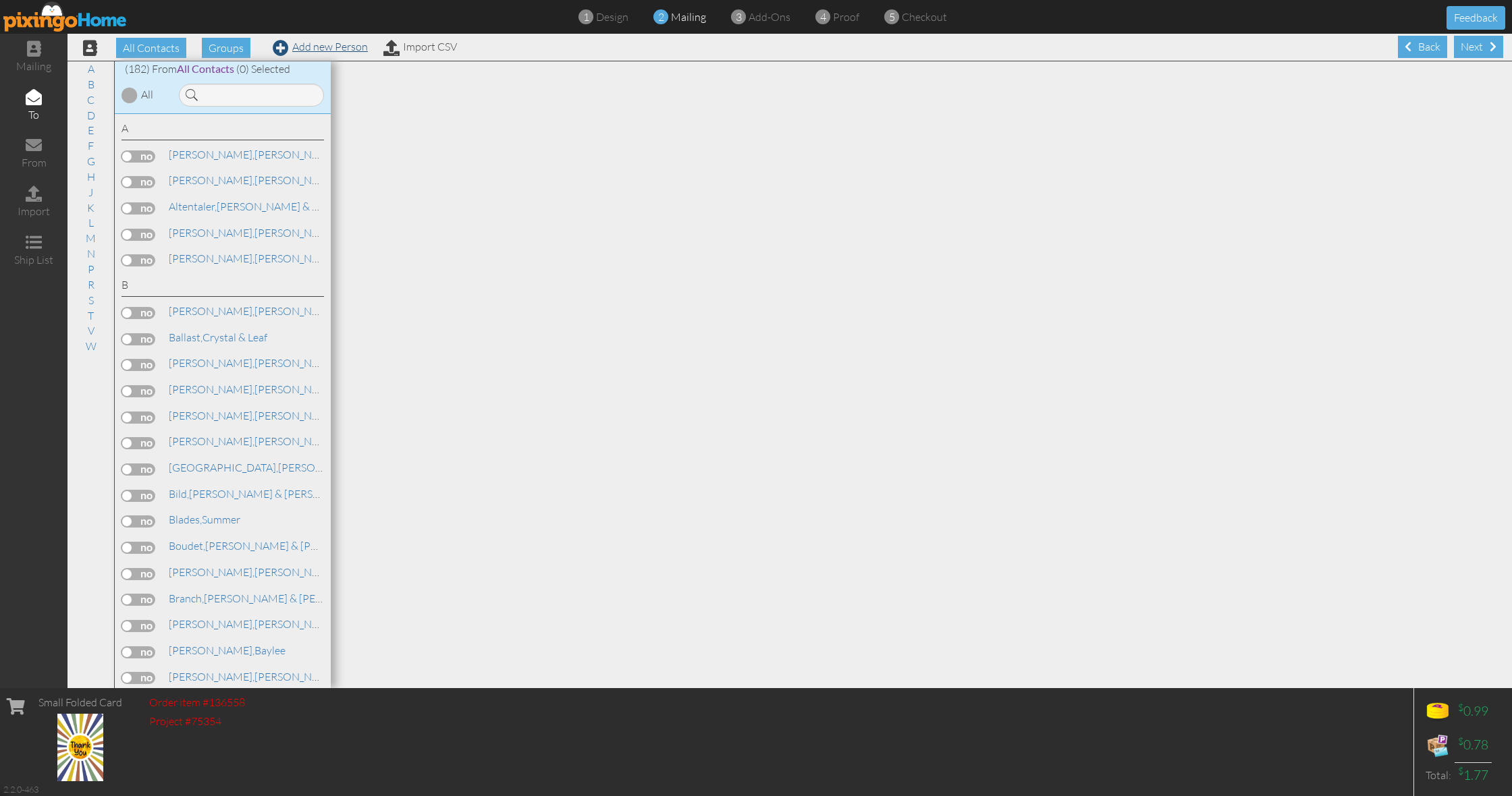
click at [329, 49] on link "Add new Person" at bounding box center [320, 46] width 95 height 14
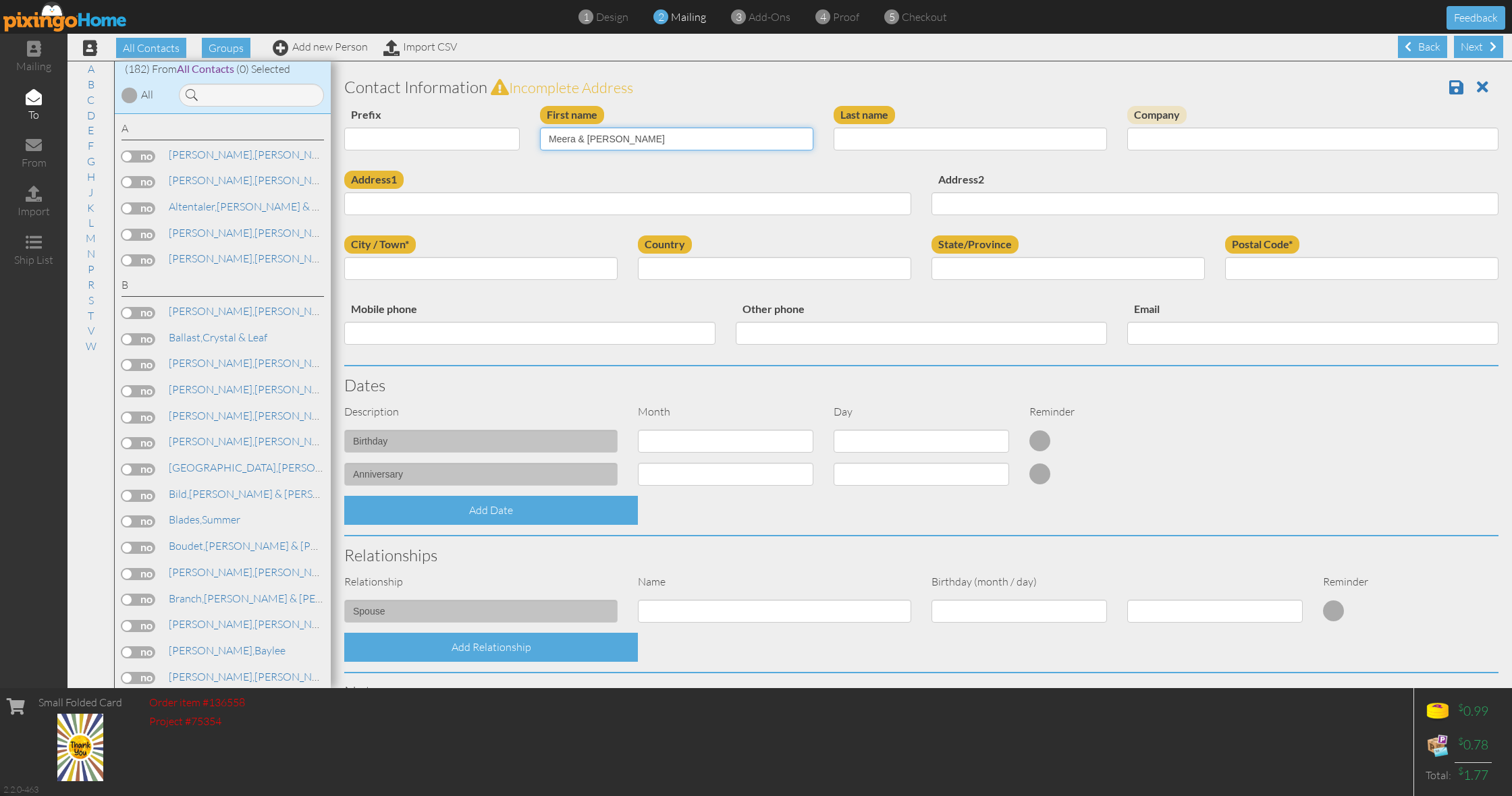
type input "Meera & [PERSON_NAME]"
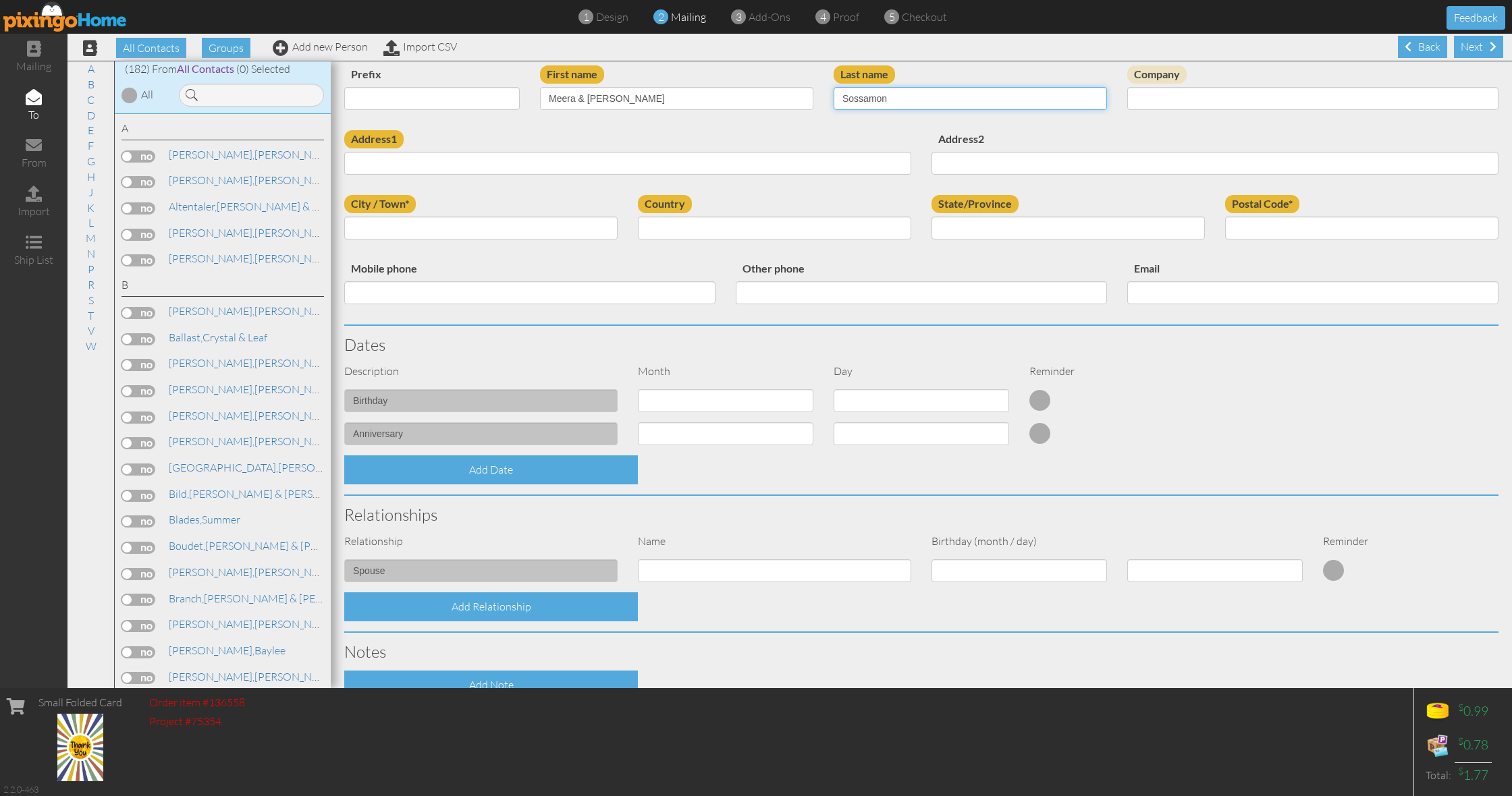
type input "Sossamon"
type input "4432 Carondelet St."
type input "New Orleans"
select select "object:5358"
select select "object:5627"
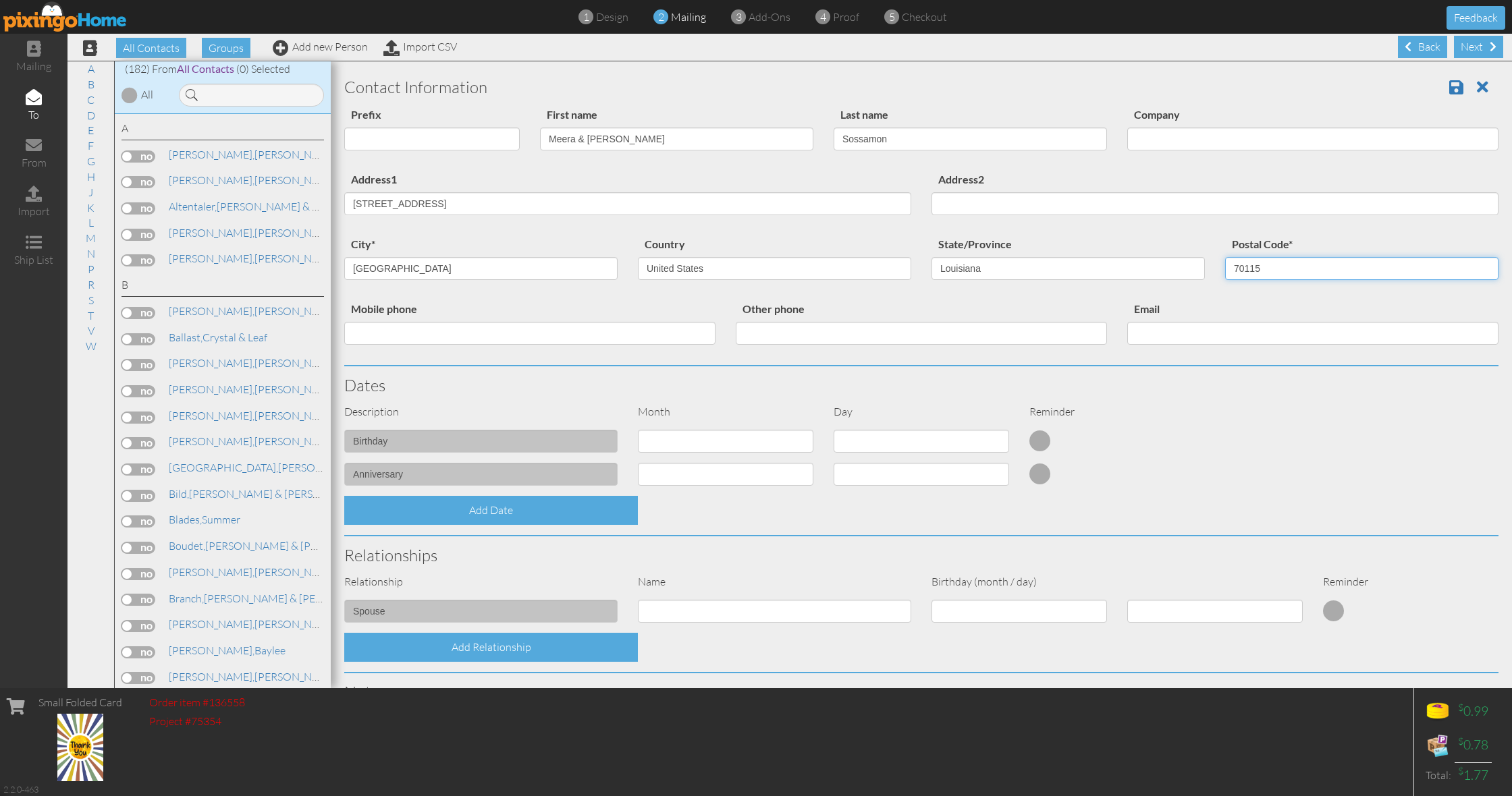
scroll to position [0, 0]
type input "70115"
click at [1452, 85] on span at bounding box center [1455, 86] width 14 height 16
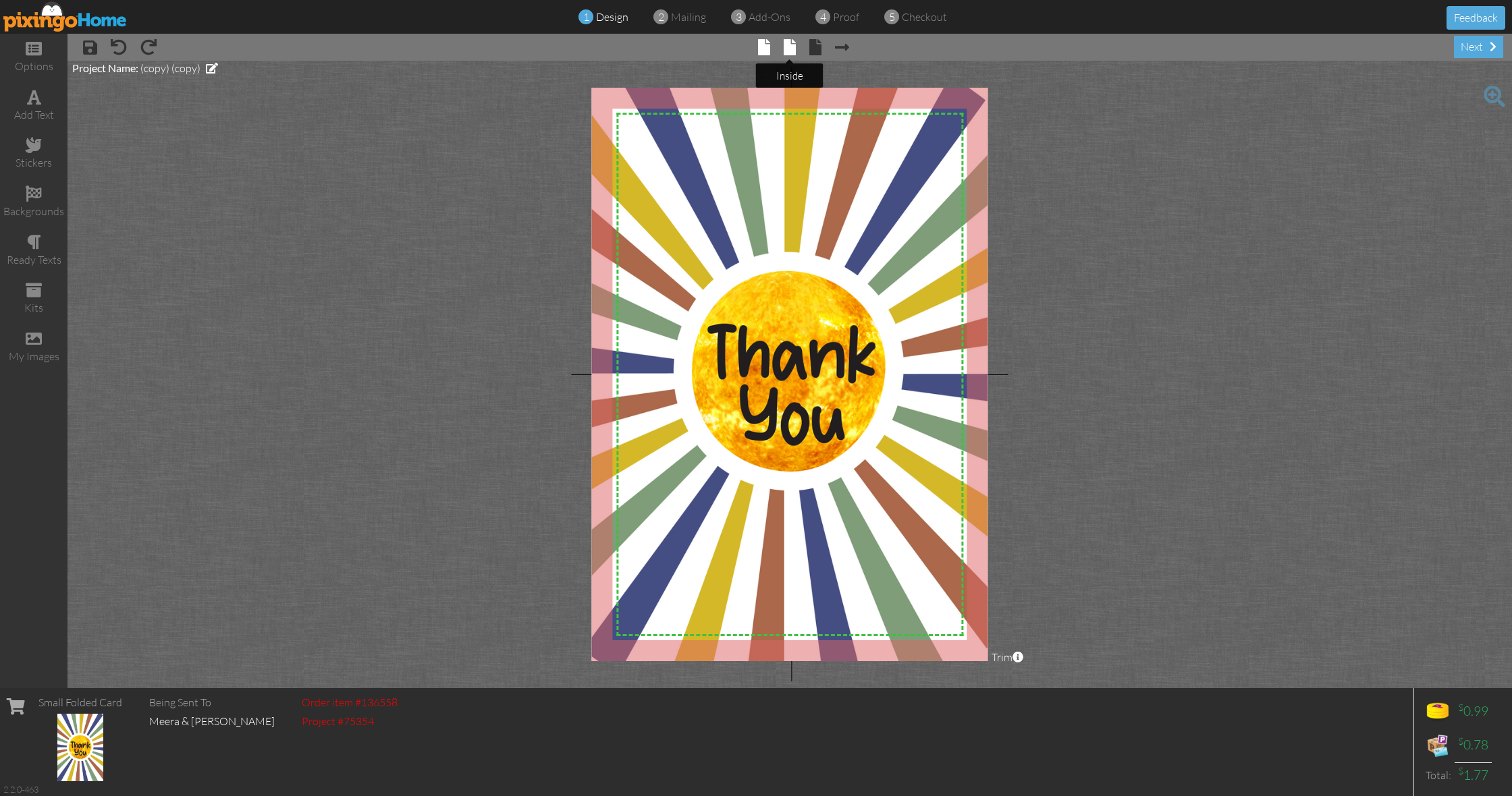
click at [793, 50] on span at bounding box center [789, 46] width 12 height 16
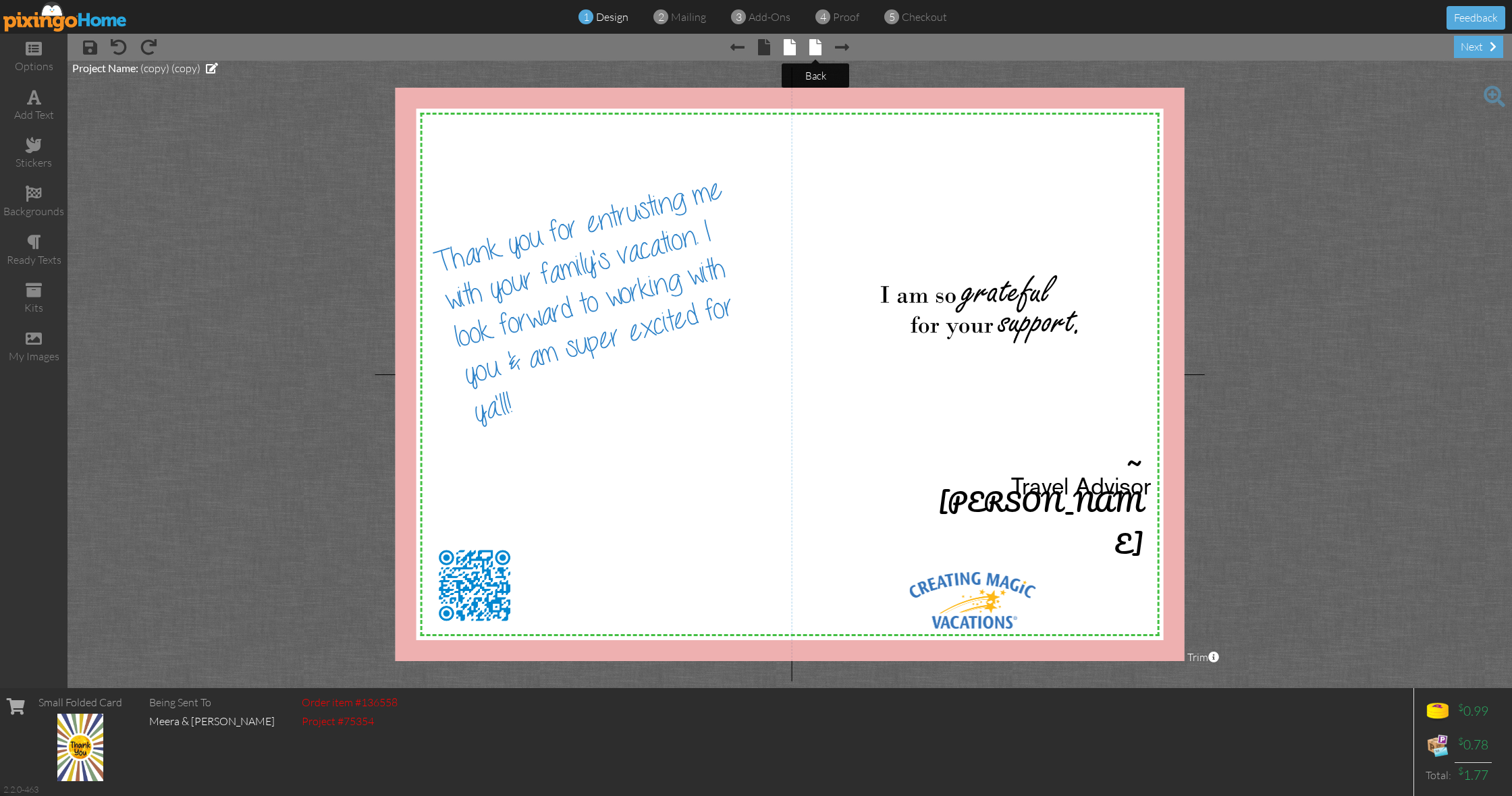
click at [821, 46] on span at bounding box center [815, 46] width 12 height 16
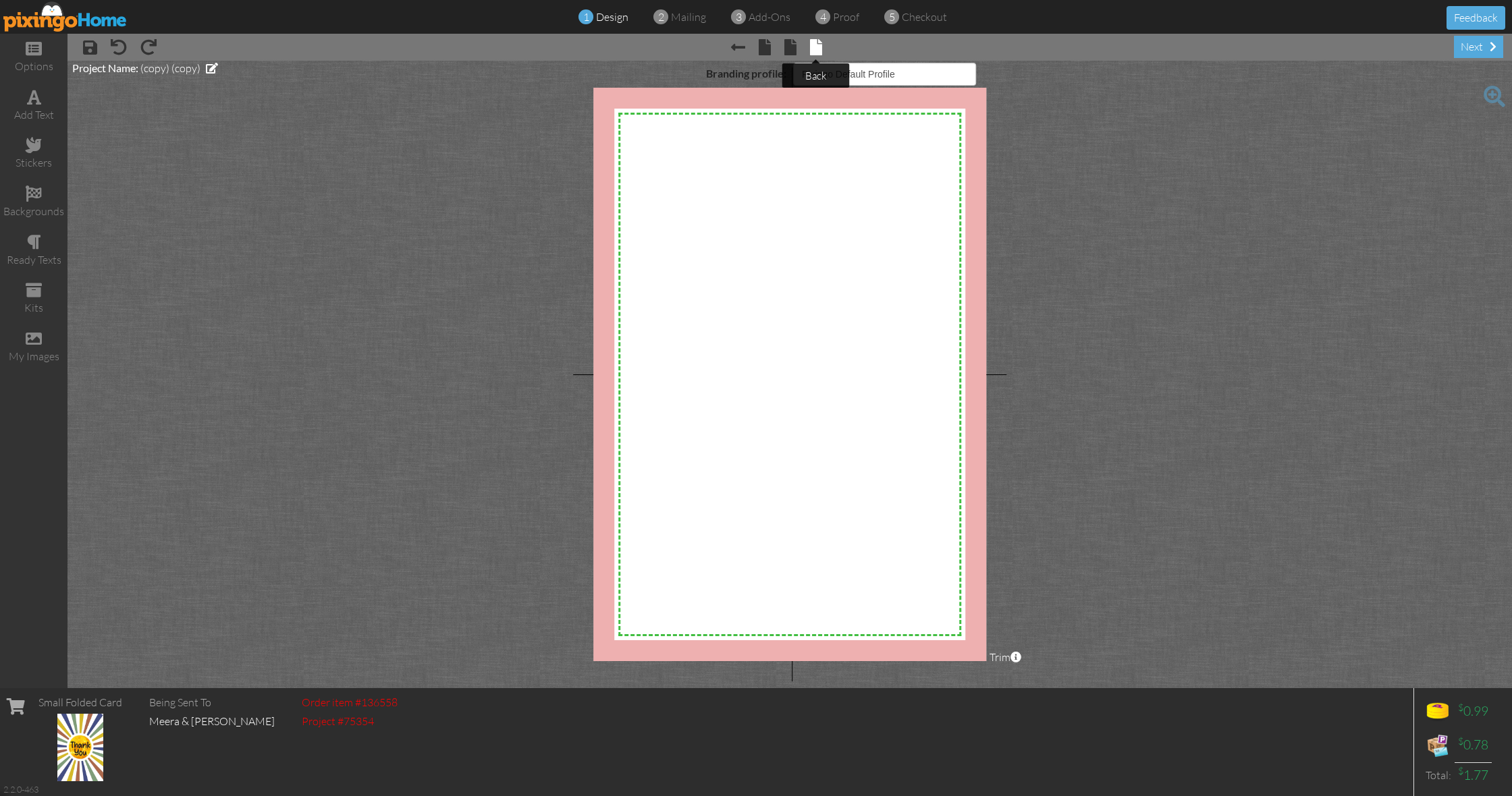
select select "object:142"
click at [1465, 55] on div "next" at bounding box center [1478, 46] width 49 height 22
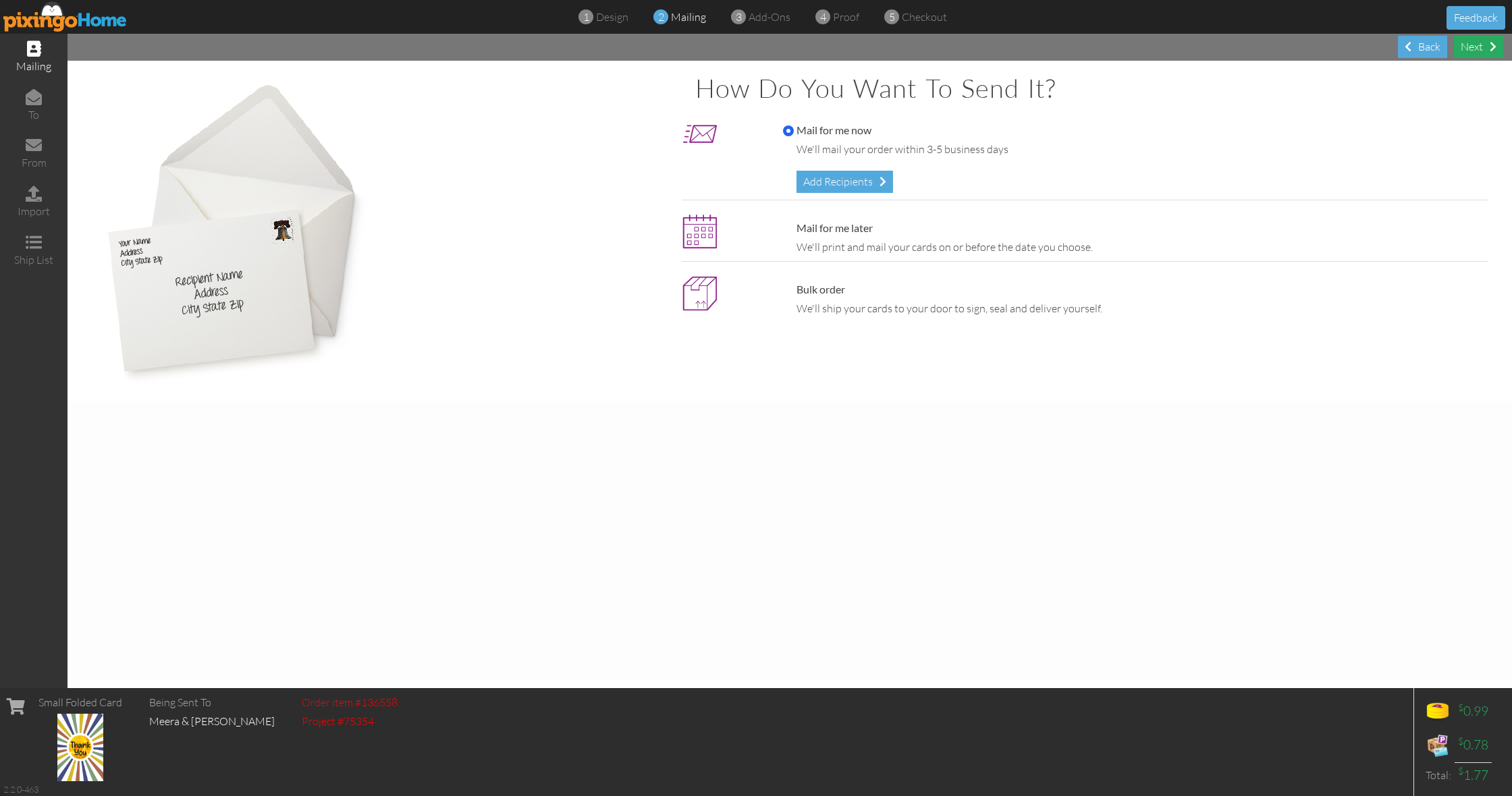
click at [1473, 46] on div "Next" at bounding box center [1478, 46] width 49 height 22
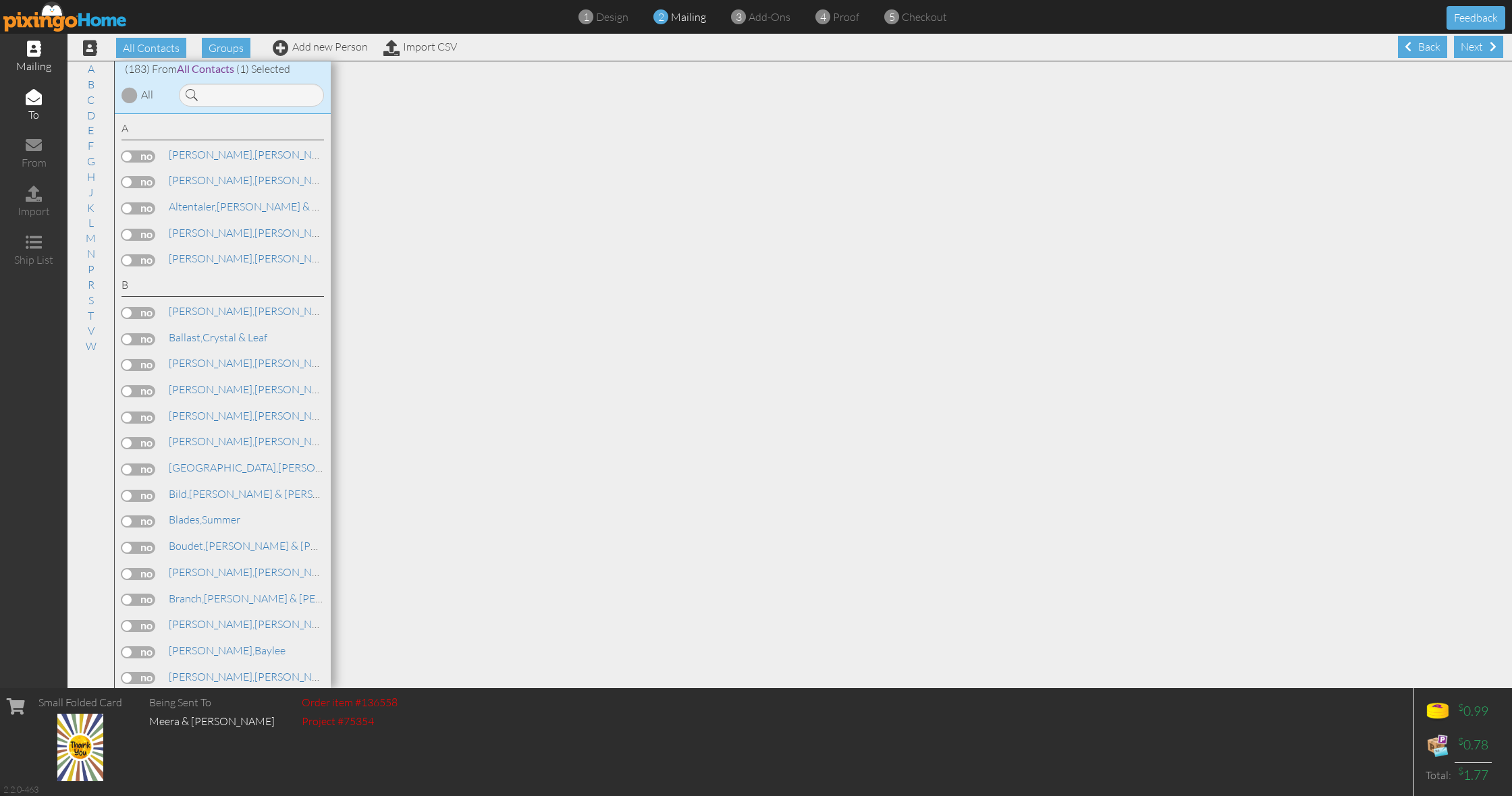
click at [30, 53] on span at bounding box center [33, 48] width 14 height 16
